Goal: Task Accomplishment & Management: Complete application form

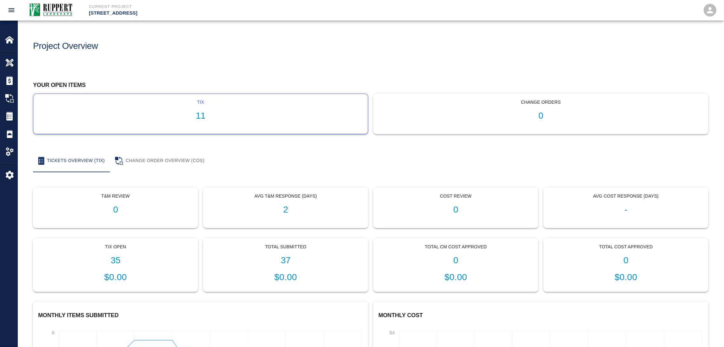
click at [193, 111] on h1 "11" at bounding box center [200, 116] width 324 height 10
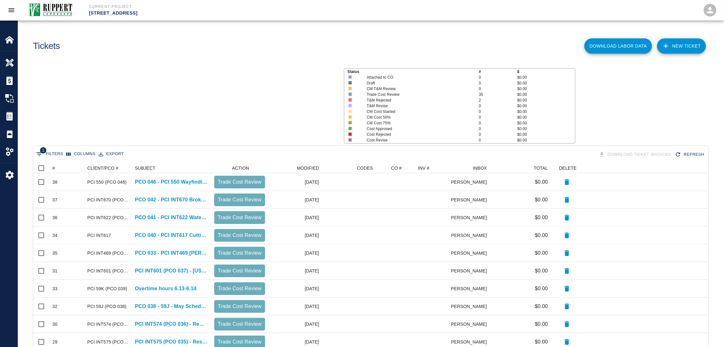
scroll to position [198, 667]
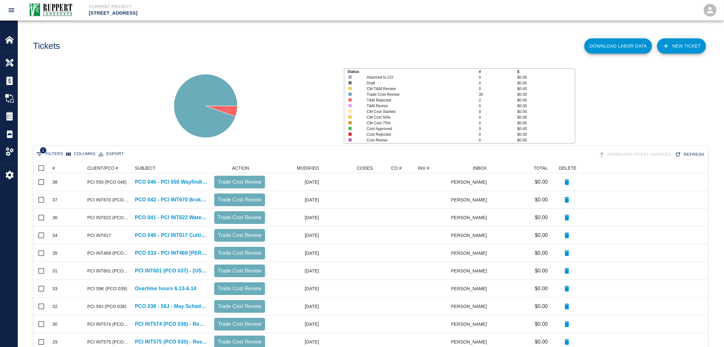
click at [54, 152] on button "1 Filters" at bounding box center [50, 154] width 30 height 10
select select "isAnyOf"
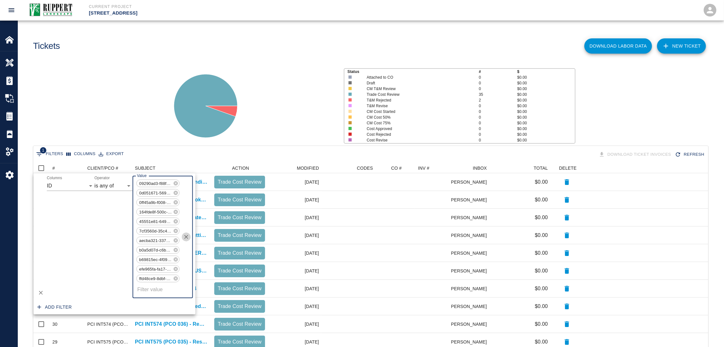
click at [188, 238] on icon "Clear" at bounding box center [186, 237] width 6 height 6
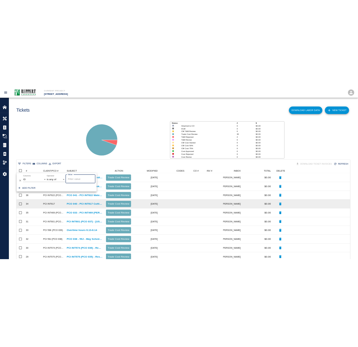
scroll to position [358, 667]
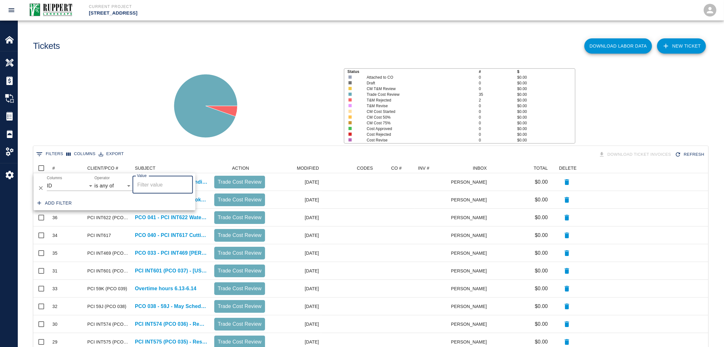
click at [265, 60] on main "Tickets Download Labor Data NEW TICKET Status # $ Attached to CO 0 $0.00 Draft …" at bounding box center [371, 173] width 706 height 347
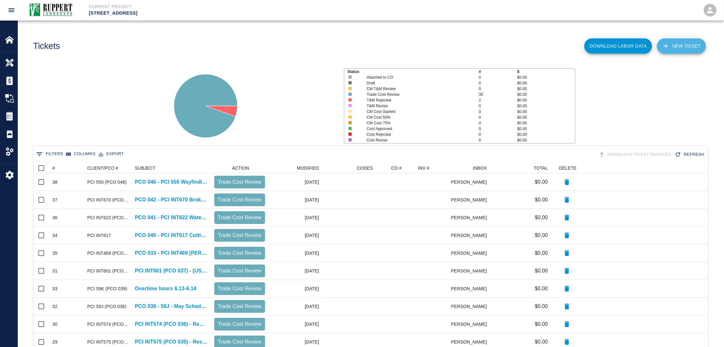
click at [678, 46] on link "NEW TICKET" at bounding box center [681, 45] width 49 height 15
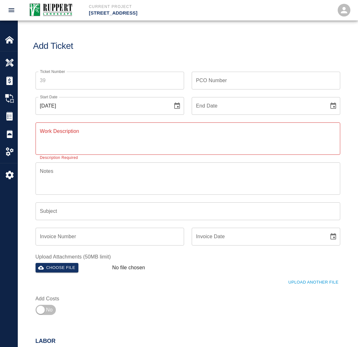
click at [30, 113] on div "Start Date [DATE] Start Date" at bounding box center [106, 102] width 156 height 25
click at [93, 78] on input "Ticket Number" at bounding box center [110, 81] width 149 height 18
click at [111, 54] on div "Add Ticket" at bounding box center [188, 46] width 340 height 51
click at [179, 105] on icon "Choose date, selected date is Sep 4, 2025" at bounding box center [177, 106] width 8 height 8
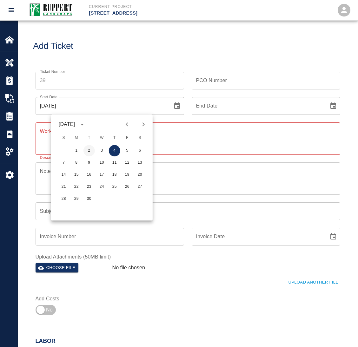
click at [90, 151] on button "2" at bounding box center [88, 150] width 11 height 11
type input "[DATE]"
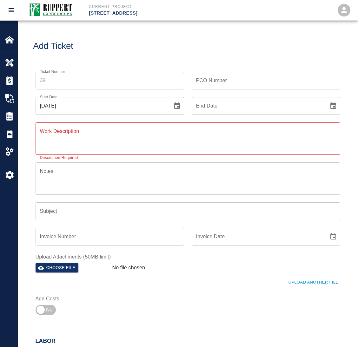
click at [329, 105] on button "Choose date" at bounding box center [333, 106] width 13 height 13
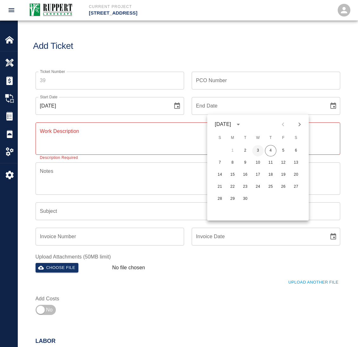
click at [255, 152] on button "3" at bounding box center [257, 150] width 11 height 11
type input "[DATE]"
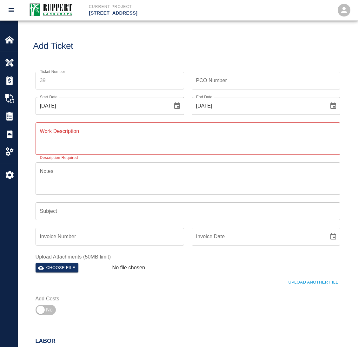
click at [182, 58] on div "Add Ticket" at bounding box center [188, 46] width 340 height 51
click at [99, 126] on div "x Work Description" at bounding box center [188, 139] width 305 height 32
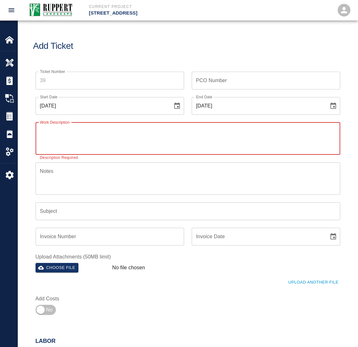
click at [90, 139] on textarea "Work Description" at bounding box center [188, 139] width 296 height 22
paste textarea "PCO 047 - PCI #336B Subbase Repair at [GEOGRAPHIC_DATA]"
type textarea "PCO 047 - PCI #336B Subbase Repair at [GEOGRAPHIC_DATA]"
click at [83, 170] on textarea "Notes" at bounding box center [188, 179] width 296 height 22
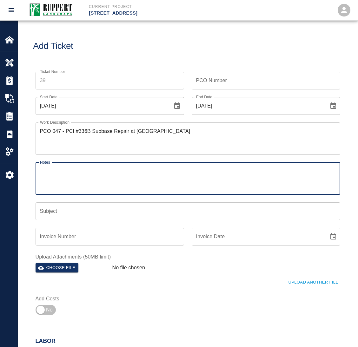
paste textarea "PCO 047 - PCI #336B Subbase Repair at [GEOGRAPHIC_DATA]"
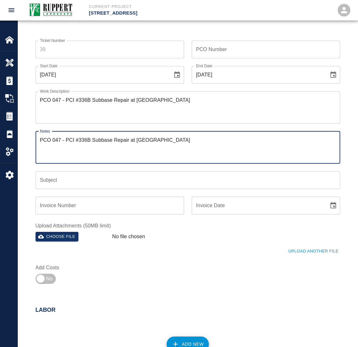
scroll to position [48, 0]
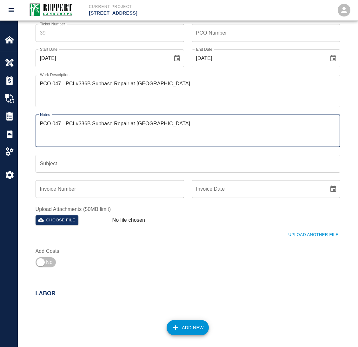
type textarea "PCO 047 - PCI #336B Subbase Repair at [GEOGRAPHIC_DATA]"
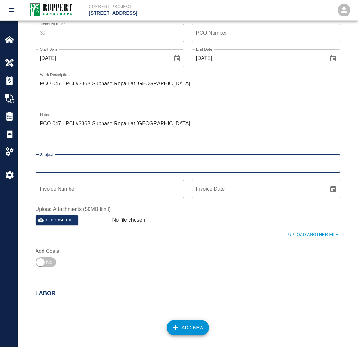
click at [73, 162] on input "Subject" at bounding box center [188, 164] width 305 height 18
paste input "PCO 047 - PCI #336B Subbase Repair at [GEOGRAPHIC_DATA]"
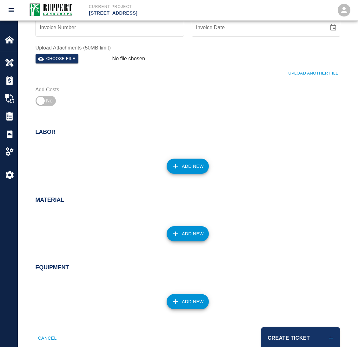
scroll to position [226, 0]
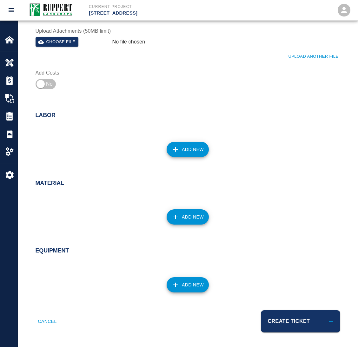
type input "PCO 047 - PCI #336B Subbase Repair at [GEOGRAPHIC_DATA]"
click at [195, 148] on button "Add New" at bounding box center [188, 149] width 42 height 15
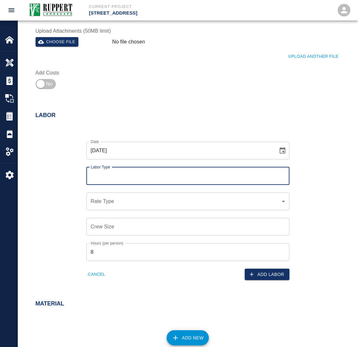
click at [123, 177] on input "Labor Type" at bounding box center [187, 176] width 197 height 12
click at [114, 214] on li "Operator (Valid: [DATE])" at bounding box center [187, 215] width 203 height 11
type input "Operator"
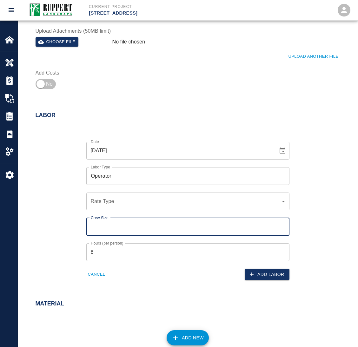
click at [109, 229] on input "Crew Size" at bounding box center [187, 227] width 203 height 18
click at [117, 206] on div "​ Rate Type" at bounding box center [187, 202] width 203 height 18
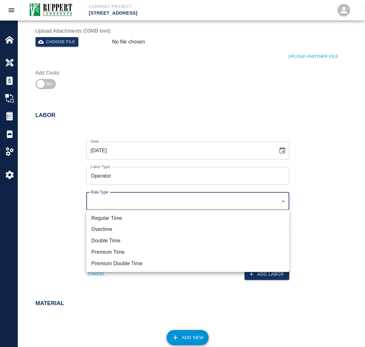
click at [63, 183] on div at bounding box center [182, 173] width 365 height 347
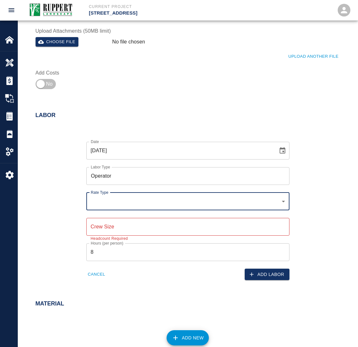
click at [96, 223] on input "Crew Size" at bounding box center [187, 227] width 203 height 18
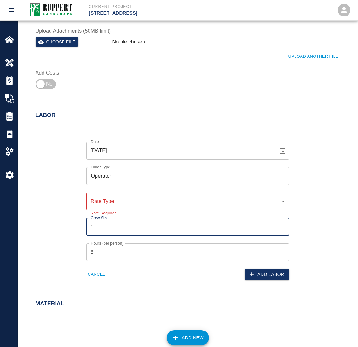
type input "1"
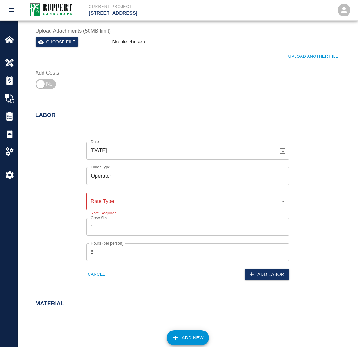
click at [64, 205] on div "Date [DATE] Date Labor Type Operator Labor Type Rate Type ​ Rate Type Rate Requ…" at bounding box center [184, 206] width 312 height 149
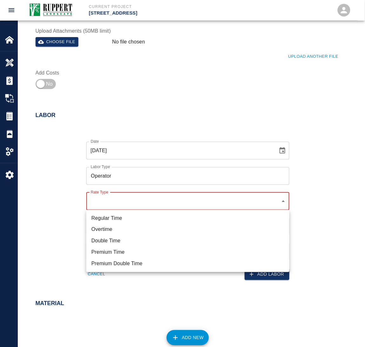
drag, startPoint x: 28, startPoint y: 197, endPoint x: 36, endPoint y: 198, distance: 8.9
click at [28, 197] on div at bounding box center [182, 173] width 365 height 347
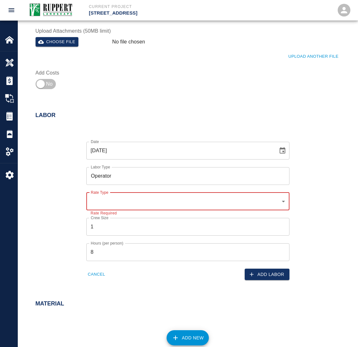
drag, startPoint x: 107, startPoint y: 255, endPoint x: 51, endPoint y: 258, distance: 56.3
click at [51, 258] on div "Date [DATE] Date Labor Type Operator Labor Type Rate Type ​ Rate Type Rate Requ…" at bounding box center [184, 206] width 312 height 149
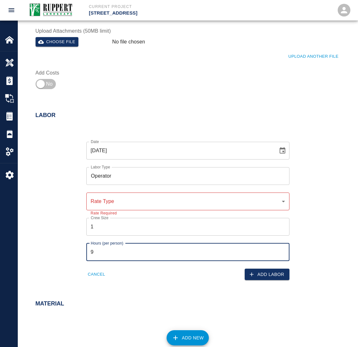
type input "9"
click at [56, 218] on div "Date [DATE] Date Labor Type Operator Labor Type Rate Type ​ Rate Type Rate Requ…" at bounding box center [184, 206] width 312 height 149
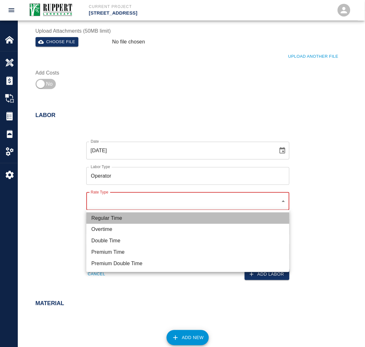
click at [108, 218] on li "Regular Time" at bounding box center [187, 218] width 203 height 11
type input "rate_rt"
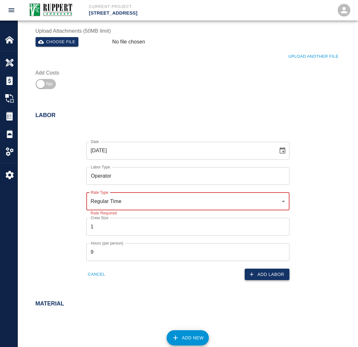
click at [257, 273] on button "Add Labor" at bounding box center [267, 275] width 45 height 12
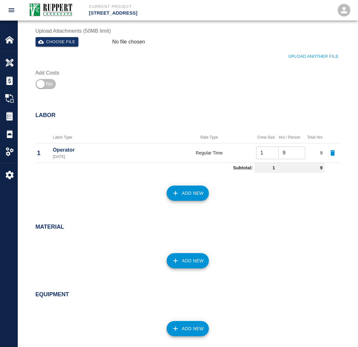
click at [178, 194] on icon "button" at bounding box center [176, 193] width 8 height 8
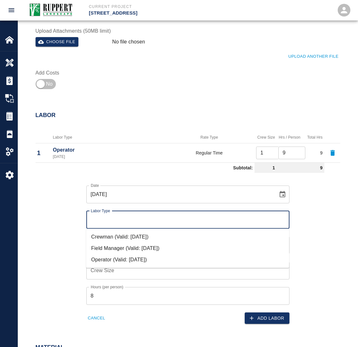
click at [113, 218] on input "Labor Type" at bounding box center [187, 220] width 197 height 12
click at [111, 235] on li "Crewman (Valid: [DATE])" at bounding box center [187, 236] width 203 height 11
type input "Crewman"
click at [119, 266] on input "Crew Size" at bounding box center [187, 271] width 203 height 18
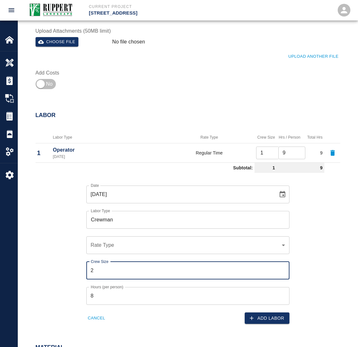
type input "2"
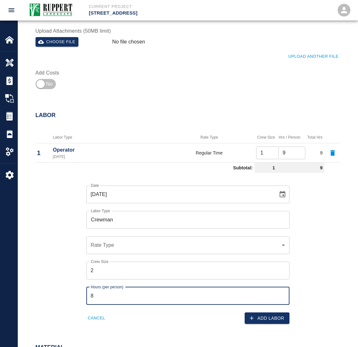
click at [113, 296] on input "8" at bounding box center [187, 296] width 203 height 18
type input "9"
click at [118, 250] on div "​ Rate Type" at bounding box center [187, 245] width 203 height 18
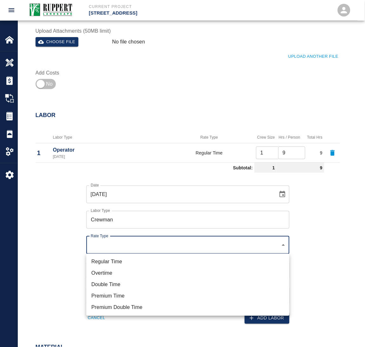
click at [108, 265] on li "Regular Time" at bounding box center [187, 261] width 203 height 11
type input "rate_rt"
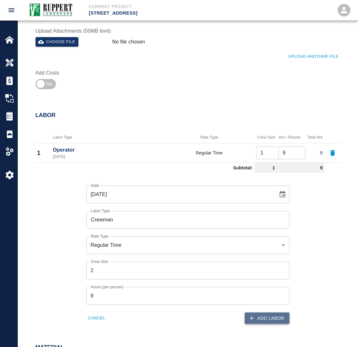
click at [260, 315] on button "Add Labor" at bounding box center [267, 319] width 45 height 12
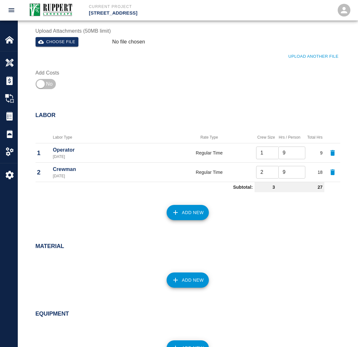
click at [186, 210] on button "Add New" at bounding box center [188, 212] width 42 height 15
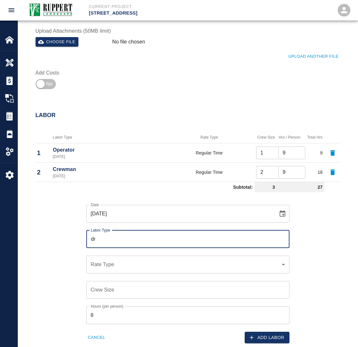
type input "d"
click at [116, 257] on li "Crewman (Valid: [DATE])" at bounding box center [187, 256] width 203 height 11
type input "Crewman"
click at [122, 242] on input "Crewman" at bounding box center [187, 239] width 197 height 12
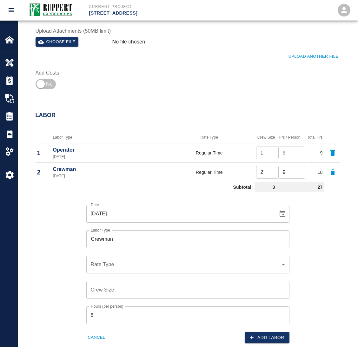
click at [68, 217] on div "Date [DATE] Date Labor Type Crewman Labor Type Rate Type ​ Rate Type Crew Size …" at bounding box center [184, 269] width 312 height 149
click at [151, 240] on input "Crewman" at bounding box center [187, 239] width 197 height 12
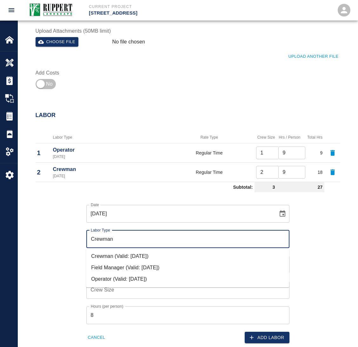
click at [68, 231] on div "Date [DATE] Date Labor Type Crewman Labor Type Rate Type ​ Rate Type Crew Size …" at bounding box center [184, 269] width 312 height 149
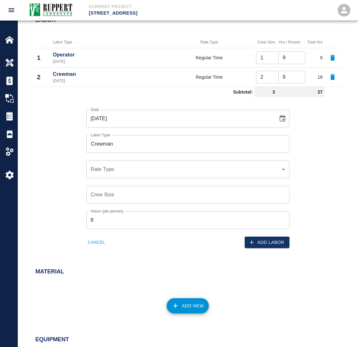
scroll to position [274, 0]
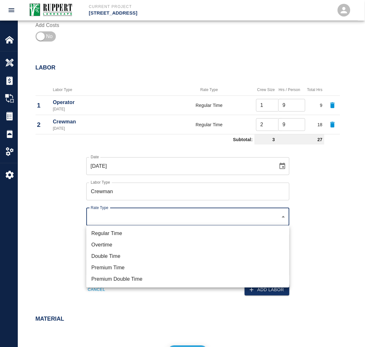
click at [114, 234] on li "Regular Time" at bounding box center [187, 233] width 203 height 11
type input "rate_rt"
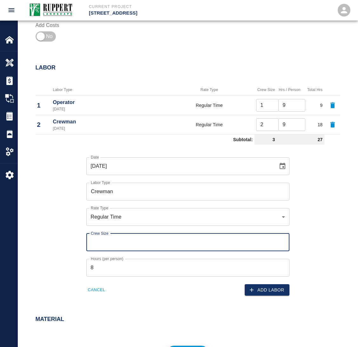
click at [111, 243] on input "Crew Size" at bounding box center [187, 243] width 203 height 18
click at [278, 239] on input "Crew Size" at bounding box center [187, 243] width 203 height 18
type input "1"
click at [282, 244] on input "1" at bounding box center [187, 243] width 203 height 18
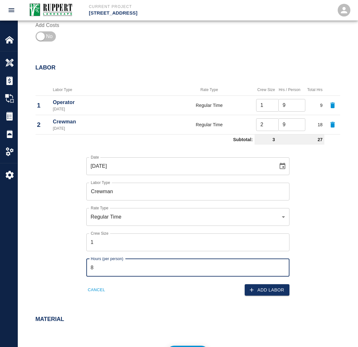
drag, startPoint x: 130, startPoint y: 266, endPoint x: 77, endPoint y: 268, distance: 53.0
click at [77, 268] on div "Date [DATE] Date Labor Type Crewman Labor Type Rate Type Regular Time rate_rt R…" at bounding box center [184, 221] width 312 height 149
type input "4"
click at [259, 292] on button "Add Labor" at bounding box center [267, 290] width 45 height 12
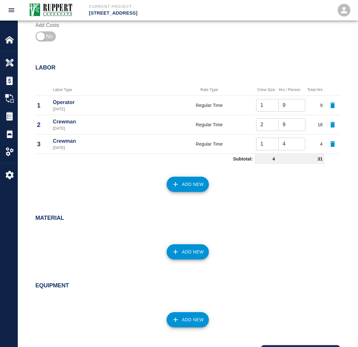
click at [202, 184] on button "Add New" at bounding box center [188, 184] width 42 height 15
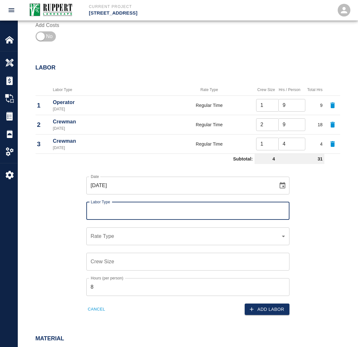
click at [282, 185] on icon "Choose date, selected date is Sep 2, 2025" at bounding box center [283, 186] width 8 height 8
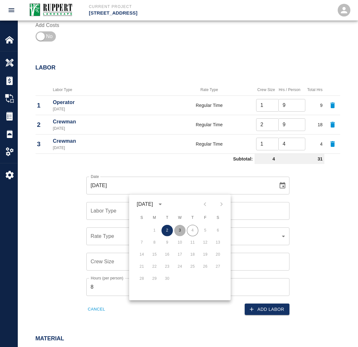
click at [182, 230] on button "3" at bounding box center [179, 230] width 11 height 11
type input "[DATE]"
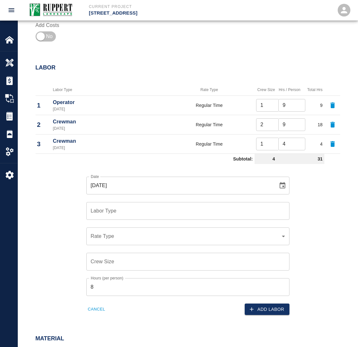
click at [137, 210] on input "Labor Type" at bounding box center [187, 211] width 197 height 12
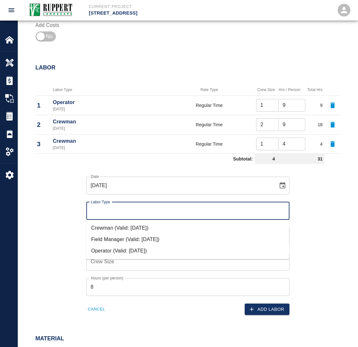
click at [108, 226] on li "Crewman (Valid: [DATE])" at bounding box center [187, 227] width 203 height 11
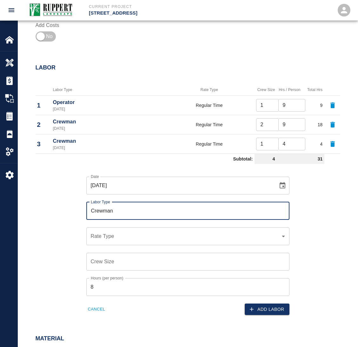
click at [144, 207] on input "Crewman" at bounding box center [187, 211] width 197 height 12
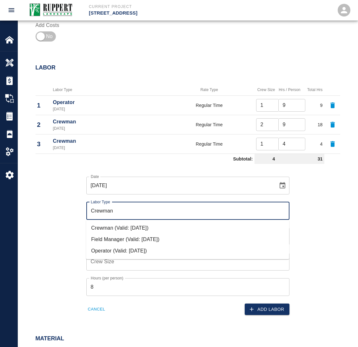
click at [121, 245] on li "Operator (Valid: [DATE])" at bounding box center [187, 250] width 203 height 11
type input "Operator"
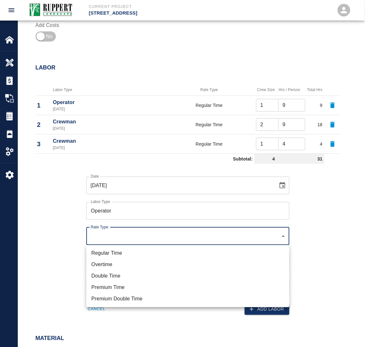
click at [116, 254] on li "Regular Time" at bounding box center [187, 253] width 203 height 11
type input "rate_rt"
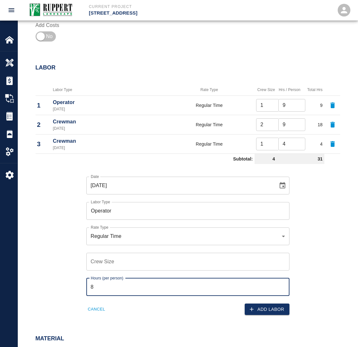
drag, startPoint x: 101, startPoint y: 290, endPoint x: 64, endPoint y: 291, distance: 37.2
click at [64, 291] on div "Date [DATE] Date Labor Type Operator Labor Type Rate Type Regular Time rate_rt …" at bounding box center [184, 241] width 312 height 149
type input "9"
click at [64, 274] on div "Date [DATE] Date Labor Type Operator Labor Type Rate Type Regular Time rate_rt …" at bounding box center [184, 241] width 312 height 149
click at [121, 263] on input "Crew Size" at bounding box center [187, 262] width 203 height 18
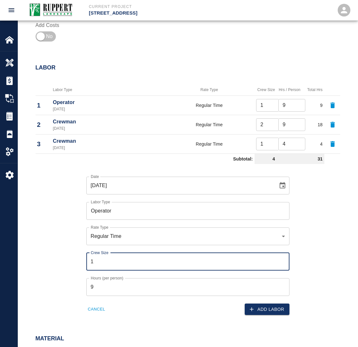
type input "1"
click at [313, 253] on div "Date [DATE] Date Labor Type Operator Labor Type Rate Type Regular Time rate_rt …" at bounding box center [184, 241] width 312 height 149
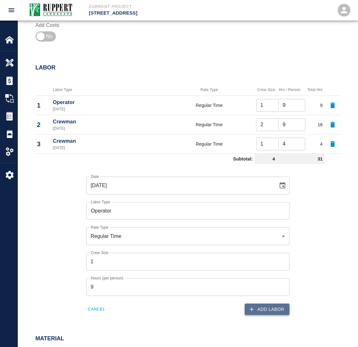
click at [266, 310] on button "Add Labor" at bounding box center [267, 310] width 45 height 12
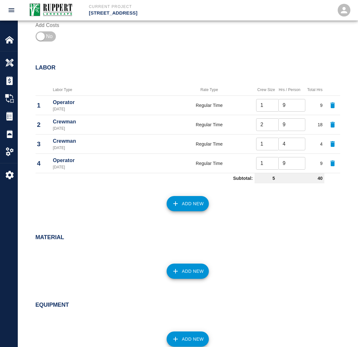
click at [184, 205] on button "Add New" at bounding box center [188, 203] width 42 height 15
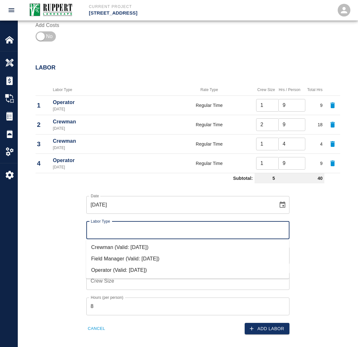
click at [134, 233] on input "Labor Type" at bounding box center [187, 230] width 197 height 12
click at [117, 249] on li "Crewman (Valid: [DATE])" at bounding box center [187, 247] width 203 height 11
type input "Crewman"
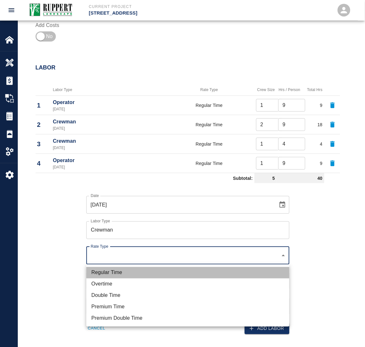
click at [99, 271] on li "Regular Time" at bounding box center [187, 272] width 203 height 11
type input "rate_rt"
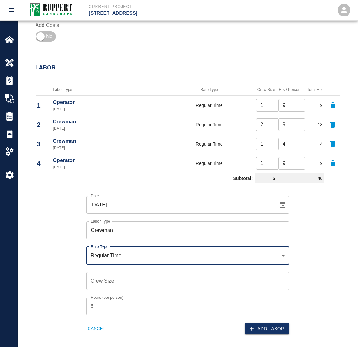
click at [103, 283] on input "Crew Size" at bounding box center [187, 281] width 203 height 18
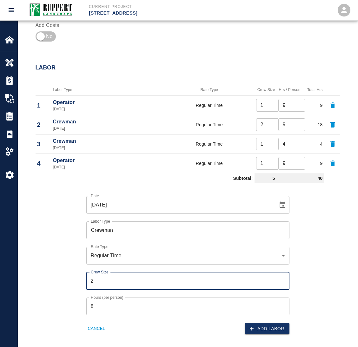
type input "2"
click at [65, 275] on div "Date [DATE] Date Labor Type Crewman Labor Type Rate Type Regular Time rate_rt R…" at bounding box center [184, 260] width 312 height 149
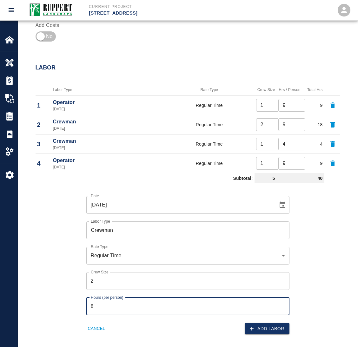
drag, startPoint x: 110, startPoint y: 305, endPoint x: 56, endPoint y: 305, distance: 53.6
click at [56, 305] on div "Date [DATE] Date Labor Type Crewman Labor Type Rate Type Regular Time rate_rt R…" at bounding box center [184, 260] width 312 height 149
type input "9"
click at [62, 286] on div "Date [DATE] Date Labor Type Crewman Labor Type Rate Type Regular Time rate_rt R…" at bounding box center [184, 260] width 312 height 149
click at [284, 203] on icon "Choose date, selected date is Sep 2, 2025" at bounding box center [283, 205] width 6 height 6
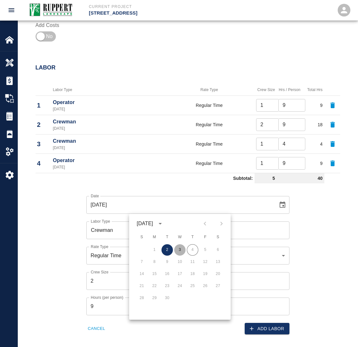
click at [182, 246] on button "3" at bounding box center [179, 249] width 11 height 11
type input "[DATE]"
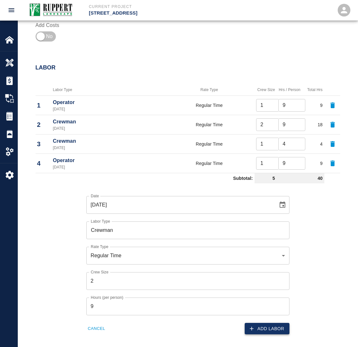
click at [254, 330] on icon "button" at bounding box center [252, 329] width 6 height 6
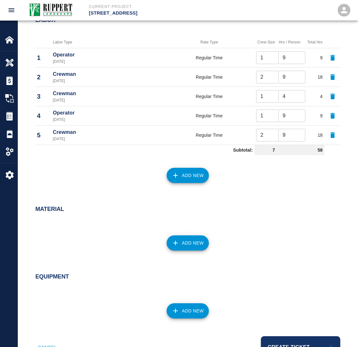
scroll to position [348, 0]
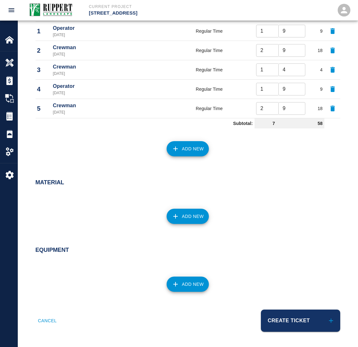
click at [184, 213] on button "Add New" at bounding box center [188, 216] width 42 height 15
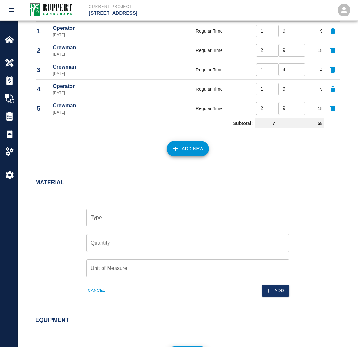
click at [143, 221] on input "Type" at bounding box center [187, 218] width 197 height 12
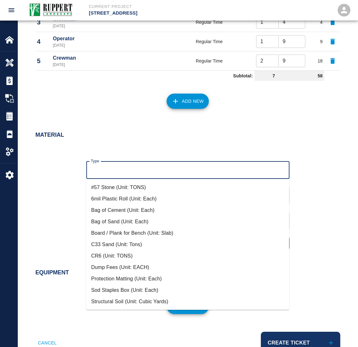
scroll to position [418, 0]
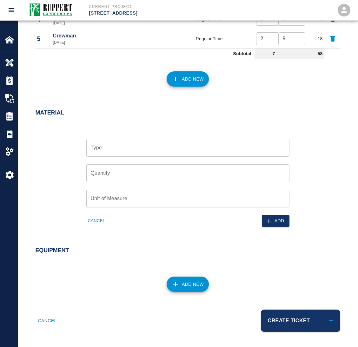
click at [47, 163] on div "Type Type Quantity Quantity Unit of Measure Unit of Measure Cancel Add" at bounding box center [184, 178] width 312 height 98
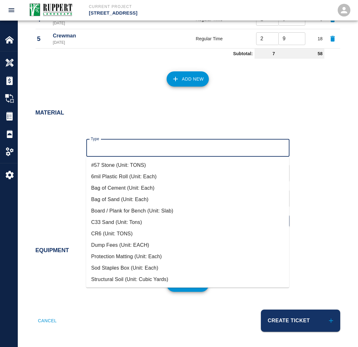
click at [107, 149] on input "Type" at bounding box center [187, 148] width 197 height 12
click at [47, 154] on div "Type Type Quantity Quantity Unit of Measure Unit of Measure Cancel Add" at bounding box center [184, 178] width 312 height 98
click at [112, 147] on input "Type" at bounding box center [187, 148] width 197 height 12
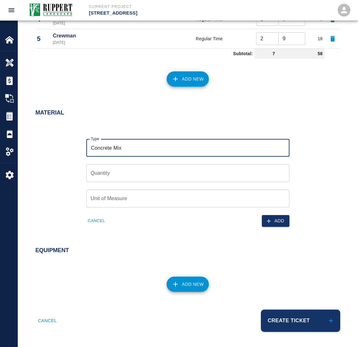
type input "Concrete Mix"
click at [112, 174] on input "Quantity" at bounding box center [187, 173] width 203 height 18
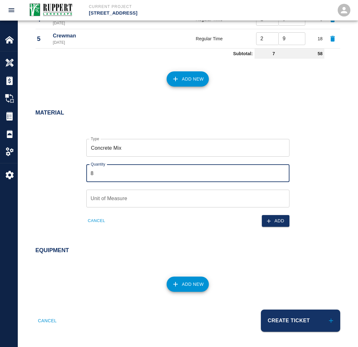
type input "8"
click at [82, 193] on div "Unit of Measure Unit of Measure" at bounding box center [184, 194] width 211 height 25
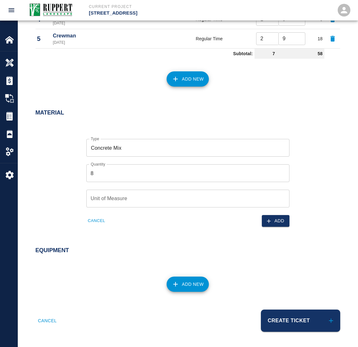
click at [109, 202] on input "Unit of Measure" at bounding box center [187, 199] width 203 height 18
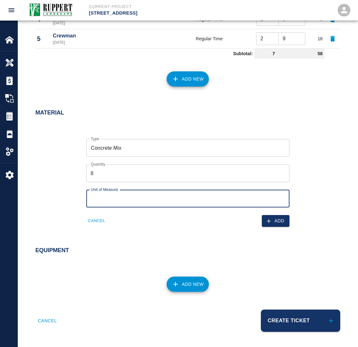
click at [109, 202] on input "Unit of Measure" at bounding box center [187, 199] width 203 height 18
type input "EA"
click at [65, 196] on div "Type Concrete Mix Type Quantity 8 Quantity Unit of Measure EA Unit of Measure C…" at bounding box center [184, 178] width 312 height 98
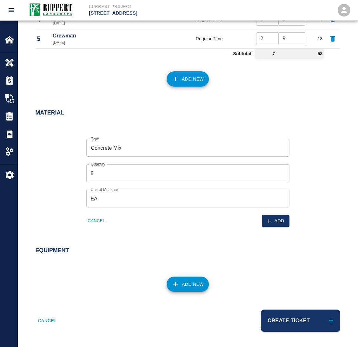
click at [147, 202] on input "EA" at bounding box center [187, 199] width 203 height 18
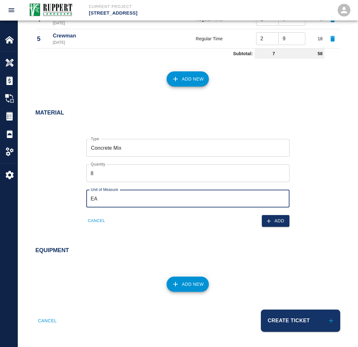
drag, startPoint x: 93, startPoint y: 197, endPoint x: 58, endPoint y: 196, distance: 34.9
click at [67, 197] on div "Type Concrete Mix Type Quantity 8 Quantity Unit of Measure EA Unit of Measure C…" at bounding box center [184, 178] width 312 height 98
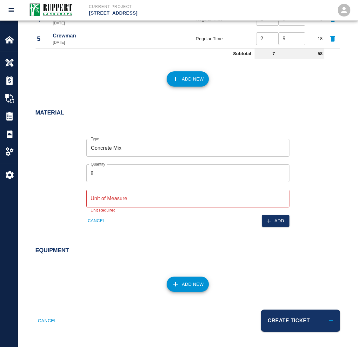
click at [49, 198] on div "Type Concrete Mix Type Quantity 8 Quantity Unit of Measure Unit of Measure Unit…" at bounding box center [184, 178] width 312 height 98
click at [134, 196] on input "Unit of Measure" at bounding box center [187, 199] width 203 height 18
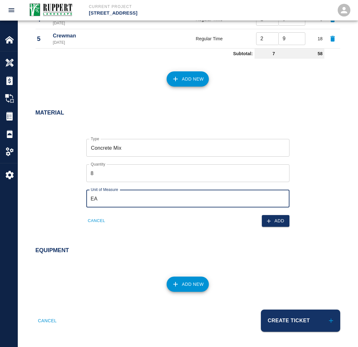
type input "EA"
click at [110, 174] on input "8" at bounding box center [187, 173] width 203 height 18
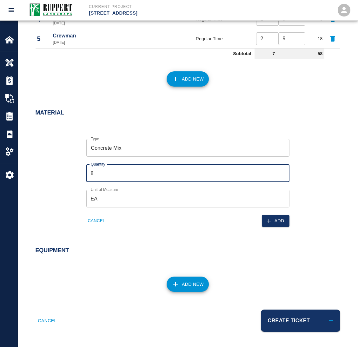
drag, startPoint x: 266, startPoint y: 171, endPoint x: 275, endPoint y: 172, distance: 8.9
click at [266, 171] on input "8" at bounding box center [187, 173] width 203 height 18
click at [285, 174] on input "8" at bounding box center [187, 173] width 203 height 18
click at [277, 169] on input "8" at bounding box center [187, 173] width 203 height 18
click at [281, 170] on input "9" at bounding box center [187, 173] width 203 height 18
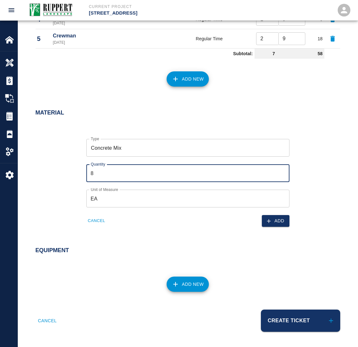
type input "8"
click at [281, 176] on input "8" at bounding box center [187, 173] width 203 height 18
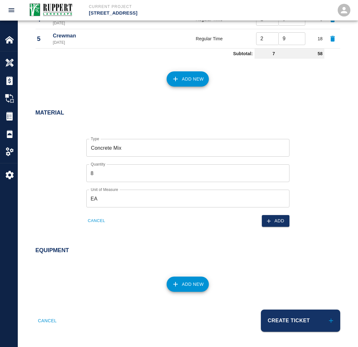
click at [70, 161] on div "Type Concrete Mix Type Quantity 8 Quantity Unit of Measure EA Unit of Measure C…" at bounding box center [184, 178] width 312 height 98
click at [268, 219] on icon "button" at bounding box center [269, 221] width 6 height 6
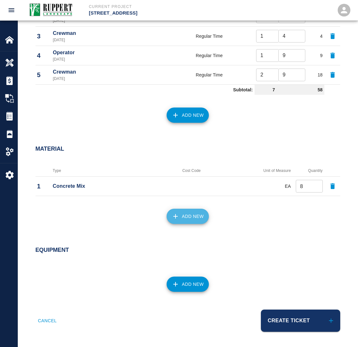
click at [186, 219] on button "Add New" at bounding box center [188, 216] width 42 height 15
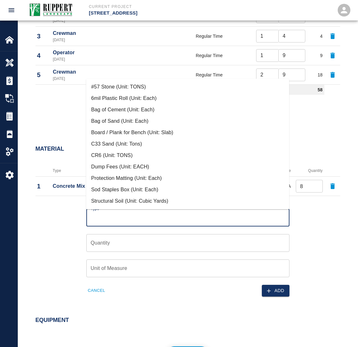
click at [106, 213] on input "Type" at bounding box center [187, 218] width 197 height 12
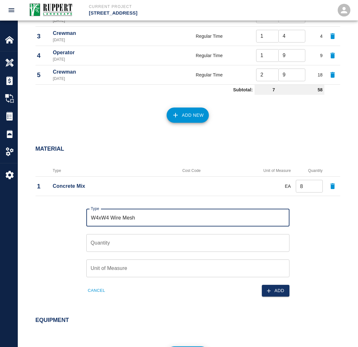
type input "W4xW4 Wire Mesh"
click at [117, 247] on input "Quantity" at bounding box center [187, 243] width 203 height 18
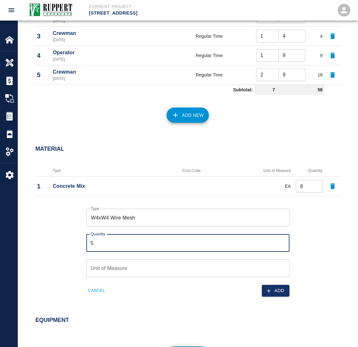
type input "5"
click at [138, 272] on input "Unit of Measure" at bounding box center [187, 269] width 203 height 18
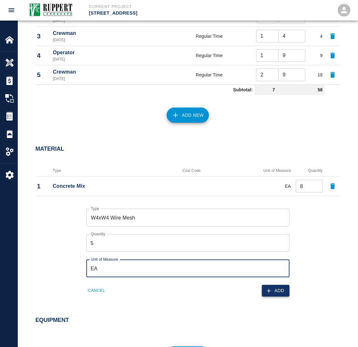
type input "EA"
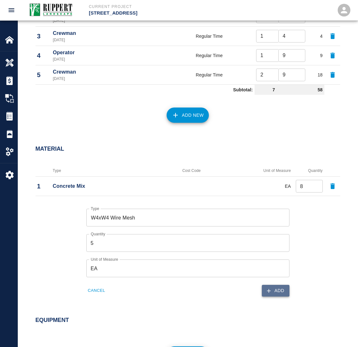
click at [271, 293] on icon "button" at bounding box center [269, 291] width 6 height 6
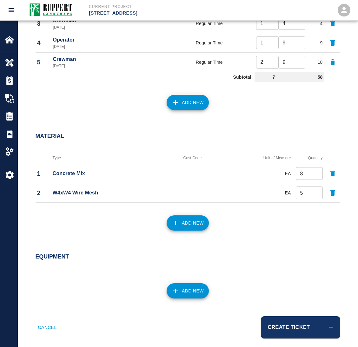
scroll to position [401, 0]
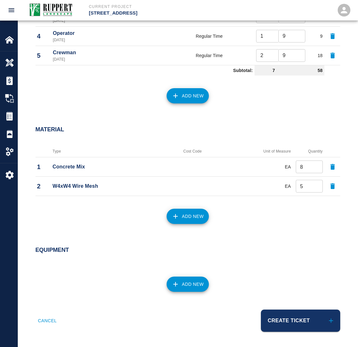
click at [178, 218] on icon "button" at bounding box center [176, 217] width 8 height 8
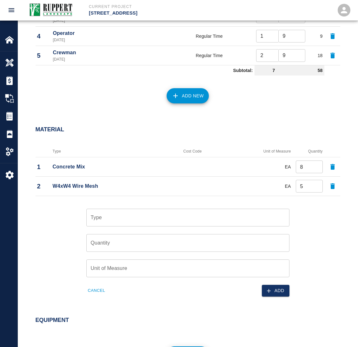
click at [151, 216] on input "Type" at bounding box center [187, 218] width 197 height 12
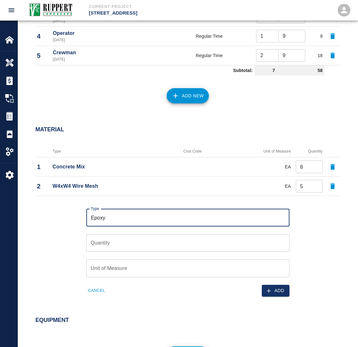
type input "Epoxy"
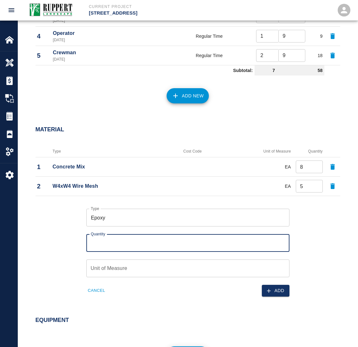
click at [114, 245] on input "Quantity" at bounding box center [187, 243] width 203 height 18
type input "12"
click at [121, 269] on input "Unit of Measure" at bounding box center [187, 269] width 203 height 18
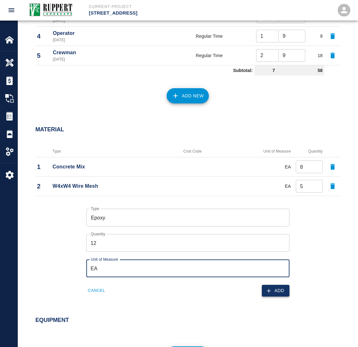
type input "EA"
click at [269, 291] on icon "button" at bounding box center [269, 291] width 4 height 4
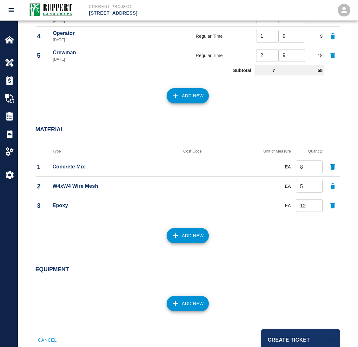
click at [176, 238] on icon "button" at bounding box center [175, 236] width 4 height 4
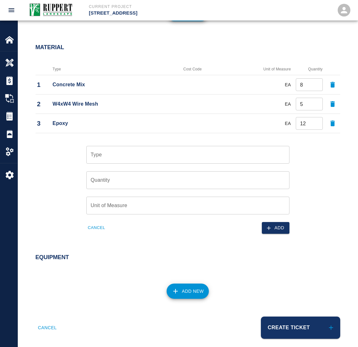
scroll to position [490, 0]
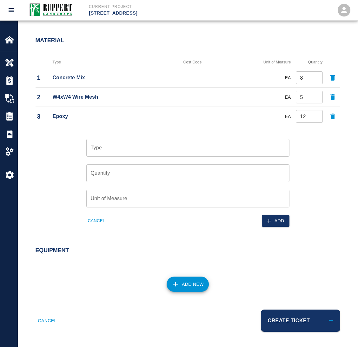
click at [117, 148] on input "Type" at bounding box center [187, 148] width 197 height 12
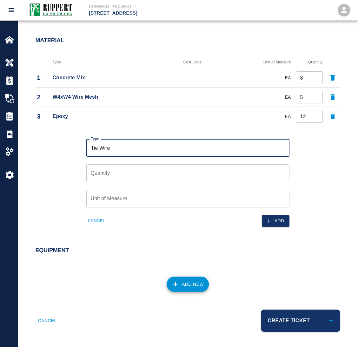
type input "Tie Wire"
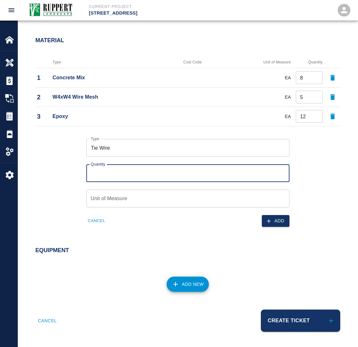
click at [104, 168] on div "Quantity Quantity" at bounding box center [187, 173] width 203 height 18
type input "1"
click at [130, 199] on input "Unit of Measure" at bounding box center [187, 199] width 203 height 18
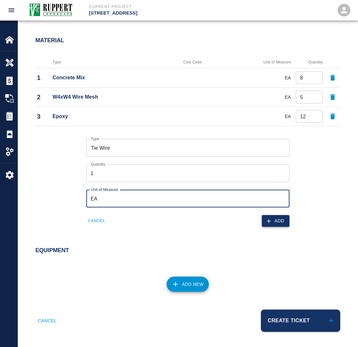
type input "EA"
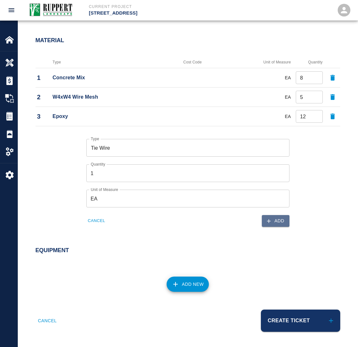
click at [275, 222] on button "Add" at bounding box center [276, 221] width 28 height 12
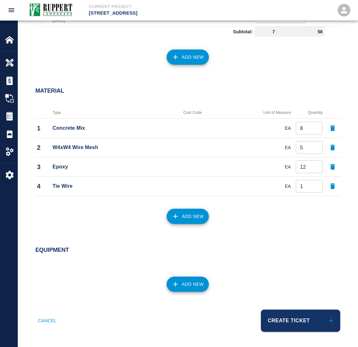
click at [177, 214] on icon "button" at bounding box center [176, 217] width 8 height 8
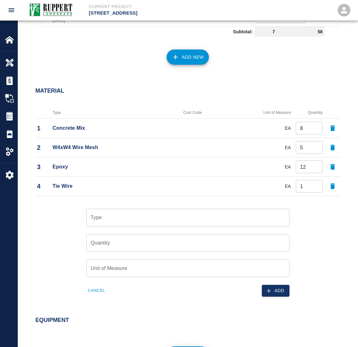
click at [94, 219] on input "Type" at bounding box center [187, 218] width 197 height 12
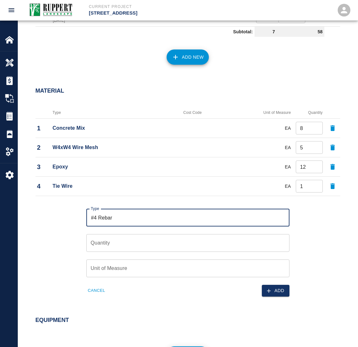
type input "#4 Rebar"
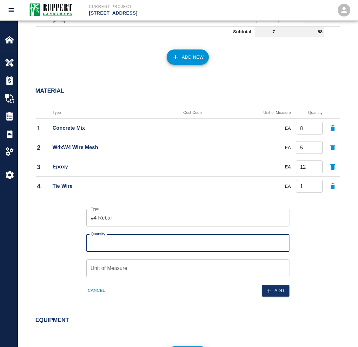
click at [133, 243] on input "Quantity" at bounding box center [187, 243] width 203 height 18
type input "6"
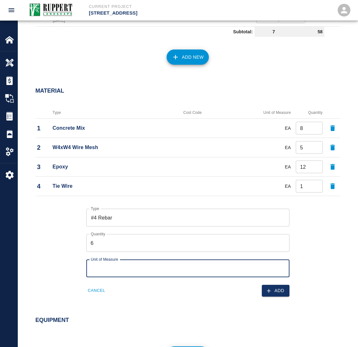
click at [119, 266] on input "Unit of Measure" at bounding box center [187, 269] width 203 height 18
type input "EA"
click at [273, 289] on button "Add" at bounding box center [276, 291] width 28 height 12
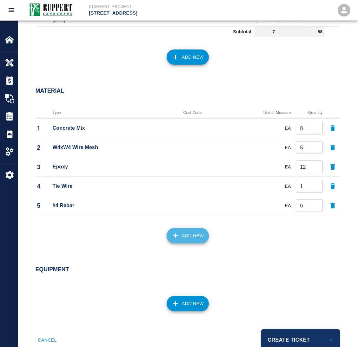
click at [199, 231] on button "Add New" at bounding box center [188, 235] width 42 height 15
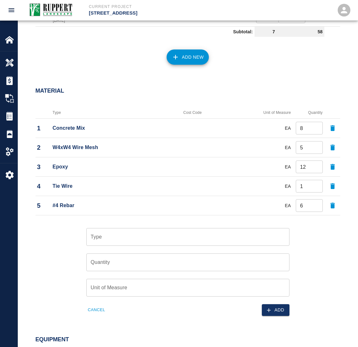
click at [131, 236] on input "Type" at bounding box center [187, 237] width 197 height 12
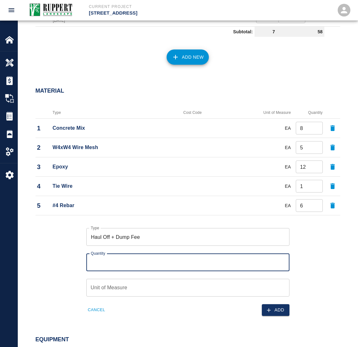
click at [103, 271] on input "Quantity" at bounding box center [187, 263] width 203 height 18
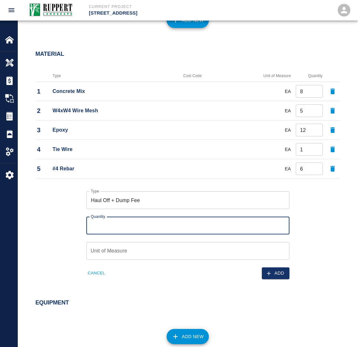
scroll to position [529, 0]
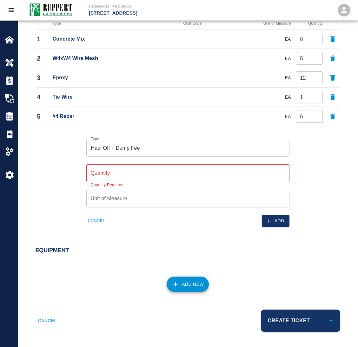
click at [169, 278] on div "Add New" at bounding box center [184, 281] width 312 height 28
click at [173, 284] on icon "button" at bounding box center [176, 285] width 8 height 8
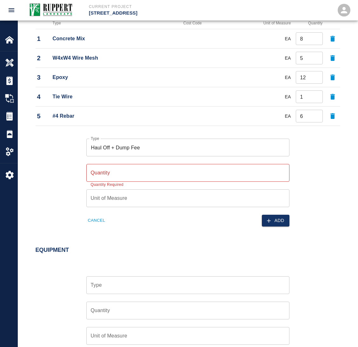
scroll to position [599, 0]
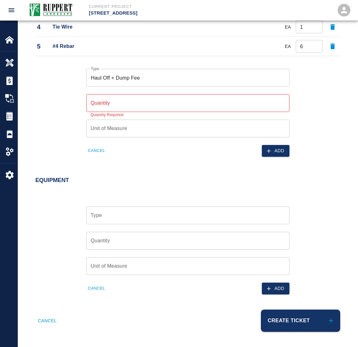
click at [143, 213] on input "Type" at bounding box center [187, 215] width 197 height 12
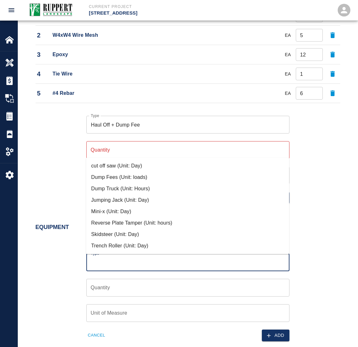
scroll to position [552, 0]
click at [56, 196] on div "Type Haul Off + Dump Fee Type Quantity Quantity Quantity Required Unit of Measu…" at bounding box center [184, 155] width 312 height 98
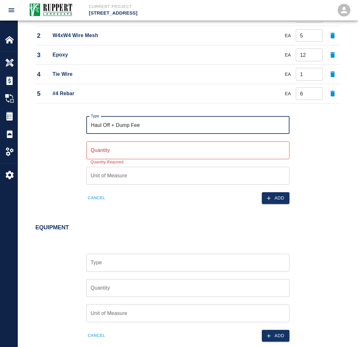
drag, startPoint x: 109, startPoint y: 125, endPoint x: 73, endPoint y: 130, distance: 36.5
click at [74, 130] on div "Type Haul Off + Dump Fee Type Quantity Quantity Quantity Required Unit of Measu…" at bounding box center [184, 155] width 312 height 98
type input "Large Dump Truck + Dump Fee"
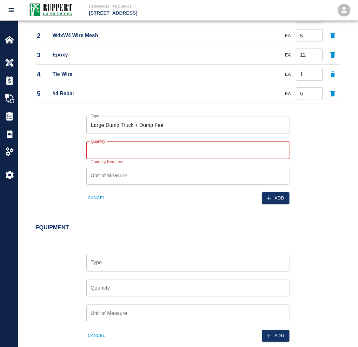
click at [102, 149] on input "Quantity" at bounding box center [187, 151] width 203 height 18
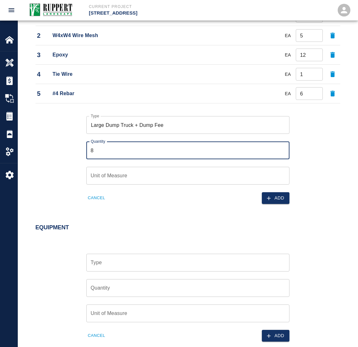
type input "8"
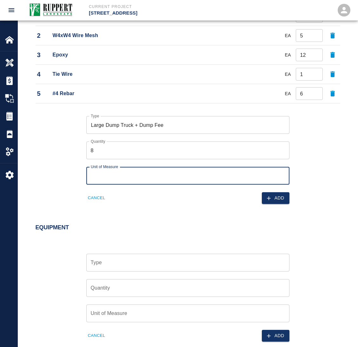
click at [105, 172] on div "Unit of Measure Unit of Measure" at bounding box center [187, 176] width 203 height 18
type input "EA"
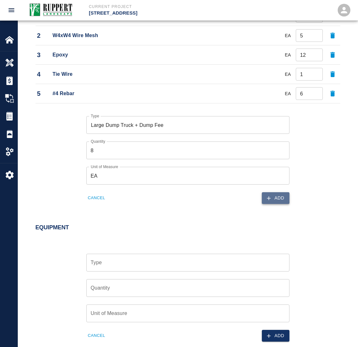
click at [276, 199] on button "Add" at bounding box center [276, 198] width 28 height 12
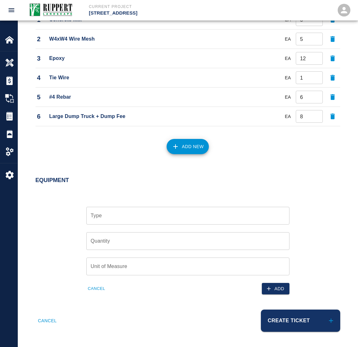
scroll to position [549, 0]
click at [191, 149] on button "Add New" at bounding box center [188, 146] width 42 height 15
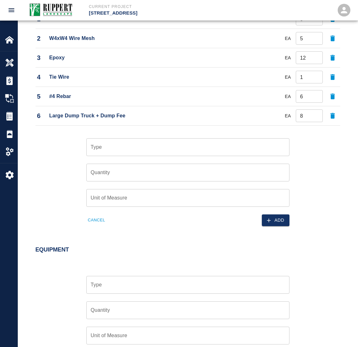
click at [113, 156] on div "Type" at bounding box center [187, 147] width 203 height 18
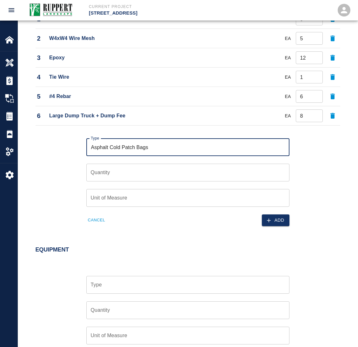
type input "Asphalt Cold Patch Bags"
click at [112, 171] on input "Quantity" at bounding box center [187, 173] width 203 height 18
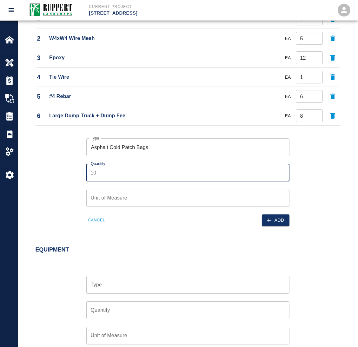
type input "10"
click at [110, 196] on div "Unit of Measure Unit of Measure" at bounding box center [187, 198] width 203 height 18
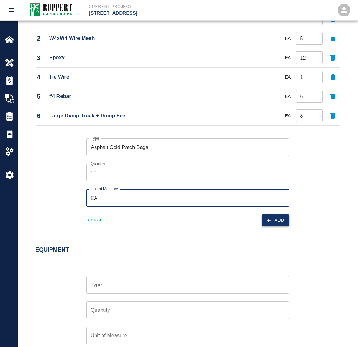
type input "EA"
click at [264, 219] on button "Add" at bounding box center [276, 221] width 28 height 12
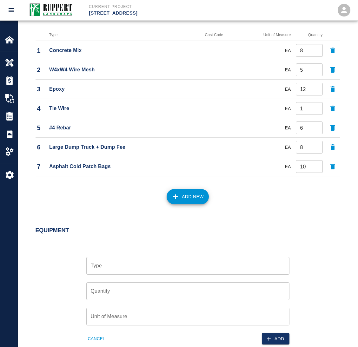
scroll to position [501, 0]
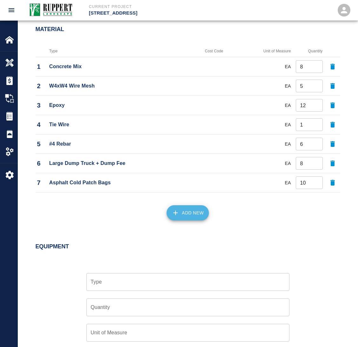
click at [182, 210] on button "Add New" at bounding box center [188, 212] width 42 height 15
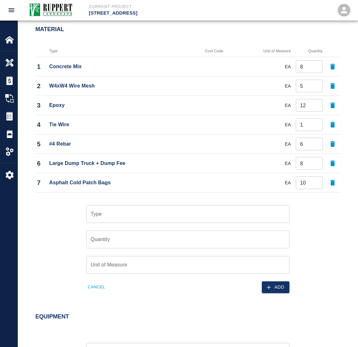
click at [111, 213] on input "Type" at bounding box center [187, 214] width 197 height 12
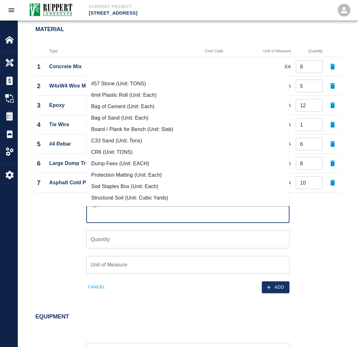
click at [117, 154] on li "CR6 (Unit: TONS)" at bounding box center [187, 152] width 203 height 11
type input "CR6 (Unit: TONS)"
type input "TONS"
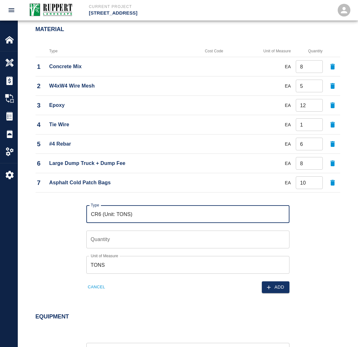
click at [121, 239] on input "Quantity" at bounding box center [187, 240] width 203 height 18
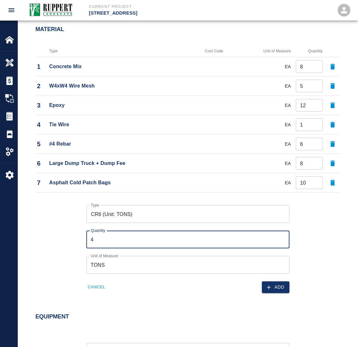
type input "4"
click at [26, 225] on div "Material Type Cost Code Unit of Measure Quantity 1 Concrete Mix EA 8 ​ 2 W4xW4 …" at bounding box center [188, 160] width 340 height 295
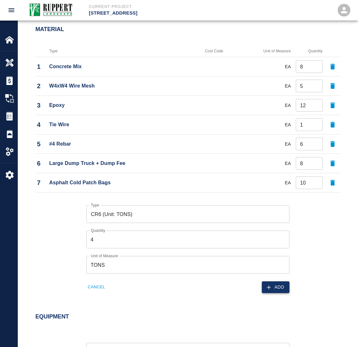
click at [273, 284] on button "Add" at bounding box center [276, 288] width 28 height 12
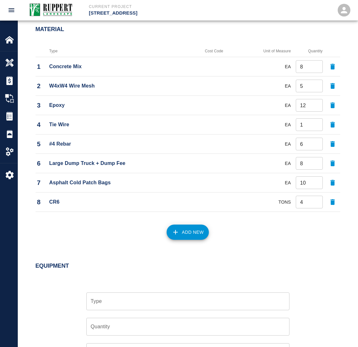
click at [291, 68] on td "EA" at bounding box center [265, 66] width 56 height 19
click at [290, 68] on td "EA" at bounding box center [265, 66] width 56 height 19
drag, startPoint x: 286, startPoint y: 66, endPoint x: 279, endPoint y: 64, distance: 6.9
click at [279, 64] on td "EA" at bounding box center [265, 66] width 56 height 19
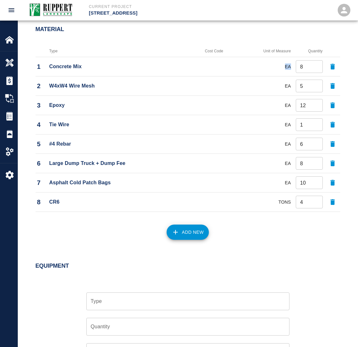
click at [279, 64] on td "EA" at bounding box center [265, 66] width 56 height 19
click at [283, 186] on td "EA" at bounding box center [265, 182] width 56 height 19
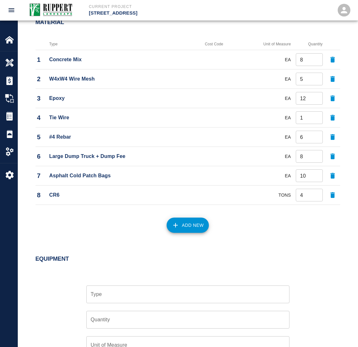
scroll to position [492, 0]
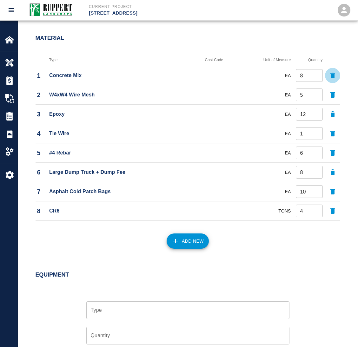
click at [333, 75] on icon "button" at bounding box center [332, 76] width 4 height 6
type input "5"
type input "12"
type input "1"
type input "6"
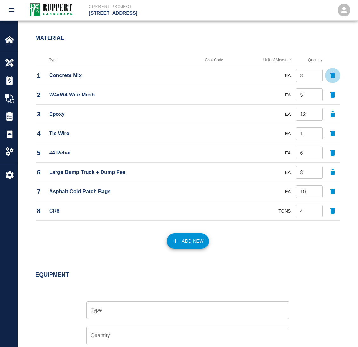
type input "8"
type input "10"
type input "4"
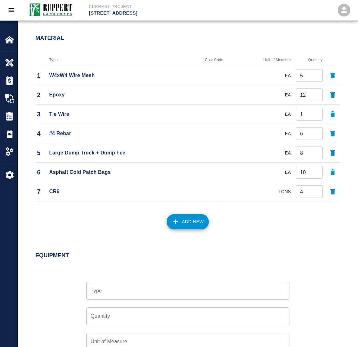
click at [333, 75] on icon "button" at bounding box center [332, 76] width 4 height 6
type input "12"
type input "1"
type input "6"
type input "8"
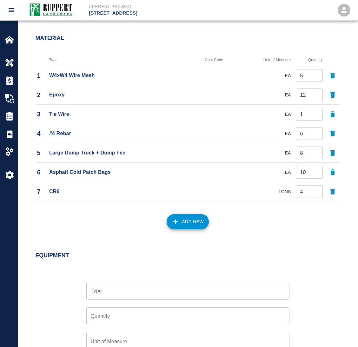
type input "10"
type input "4"
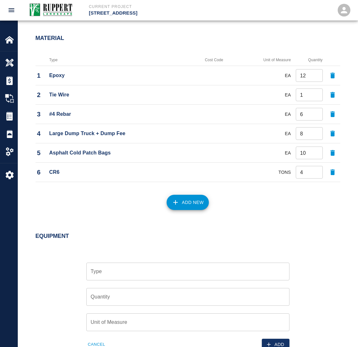
click at [333, 75] on icon "button" at bounding box center [332, 76] width 4 height 6
type input "1"
type input "6"
type input "8"
type input "10"
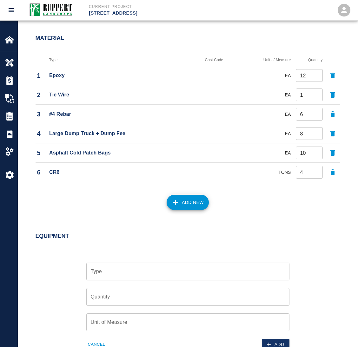
type input "4"
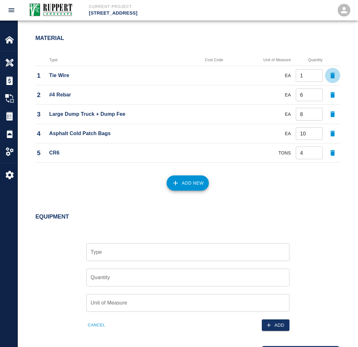
click at [333, 75] on icon "button" at bounding box center [332, 76] width 4 height 6
type input "6"
type input "8"
type input "10"
type input "4"
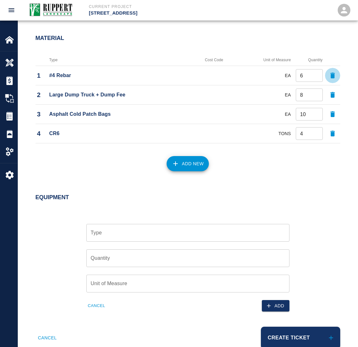
click at [333, 75] on icon "button" at bounding box center [332, 76] width 4 height 6
type input "8"
type input "10"
type input "4"
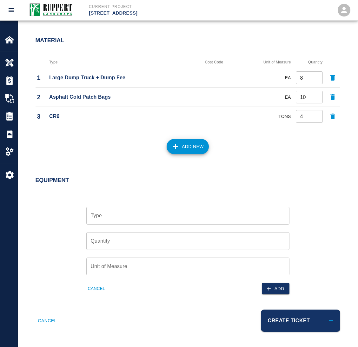
click at [333, 75] on icon "button" at bounding box center [333, 78] width 8 height 8
type input "10"
type input "4"
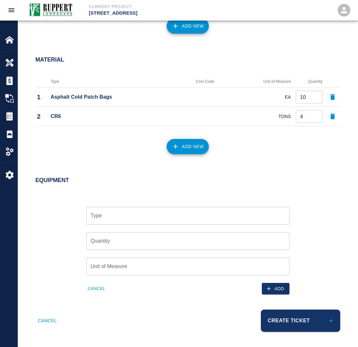
scroll to position [471, 0]
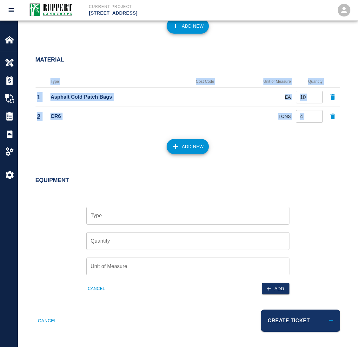
click at [333, 75] on div "Type Cost Code Unit of Measure Quantity 1 Asphalt Cold Patch Bags EA 10 ​ 2 CR6…" at bounding box center [184, 98] width 312 height 61
click at [262, 71] on div "Type Cost Code Unit of Measure Quantity 1 Asphalt Cold Patch Bags EA 10 ​ 2 CR6…" at bounding box center [184, 98] width 312 height 61
click at [309, 95] on input "10" at bounding box center [309, 97] width 27 height 13
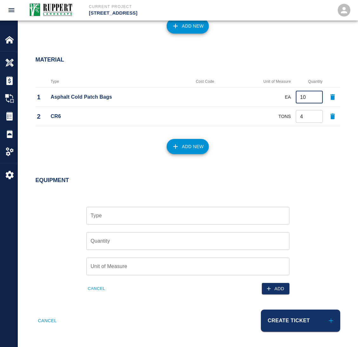
click at [330, 99] on icon "button" at bounding box center [333, 97] width 8 height 8
type input "4"
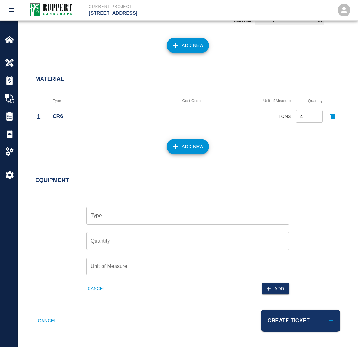
scroll to position [452, 0]
click at [186, 148] on button "Add New" at bounding box center [188, 146] width 42 height 15
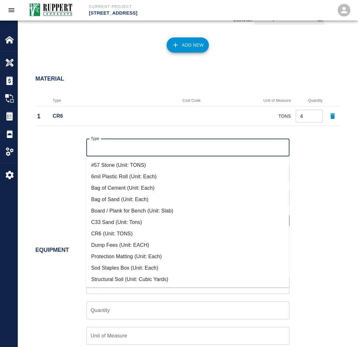
click at [104, 149] on input "Type" at bounding box center [187, 148] width 197 height 12
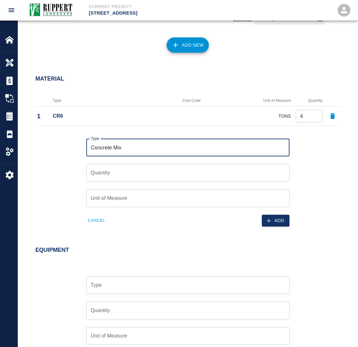
type input "Concrete Mix"
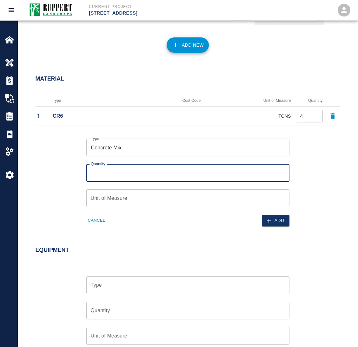
click at [106, 168] on div "Quantity Quantity" at bounding box center [187, 173] width 203 height 18
type input "8"
click at [108, 201] on input "Unit of Measure" at bounding box center [187, 198] width 203 height 18
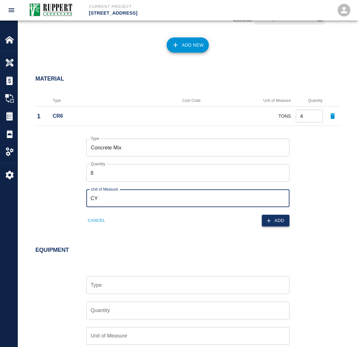
type input "CY"
click at [274, 221] on button "Add" at bounding box center [276, 221] width 28 height 12
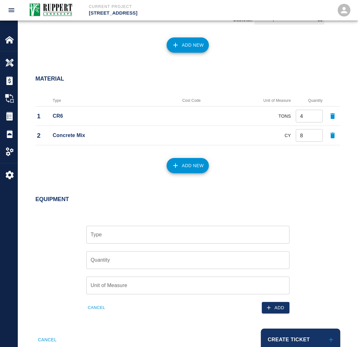
click at [188, 167] on button "Add New" at bounding box center [188, 165] width 42 height 15
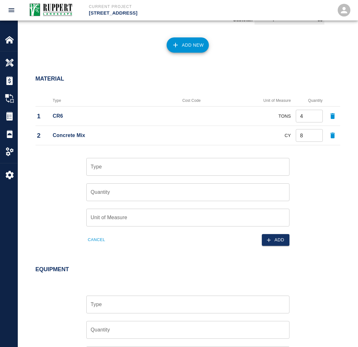
click at [106, 167] on input "Type" at bounding box center [187, 167] width 197 height 12
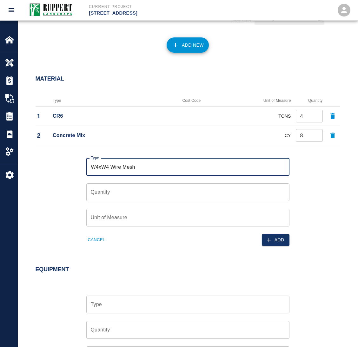
type input "W4xW4 Wire Mesh"
click at [117, 195] on input "Quantity" at bounding box center [187, 192] width 203 height 18
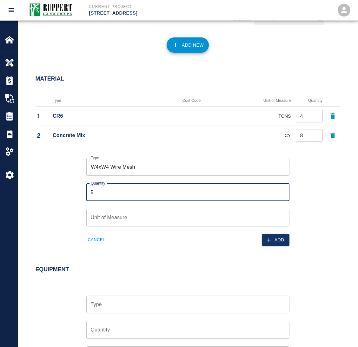
type input "5"
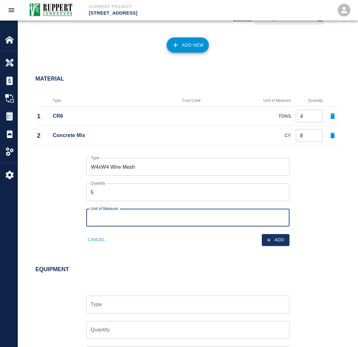
click at [130, 221] on input "Unit of Measure" at bounding box center [187, 218] width 203 height 18
type input "EA"
click at [271, 239] on icon "button" at bounding box center [269, 240] width 6 height 6
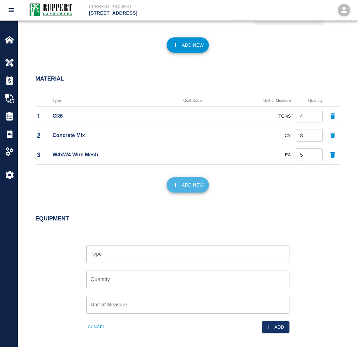
click at [172, 179] on button "Add New" at bounding box center [188, 184] width 42 height 15
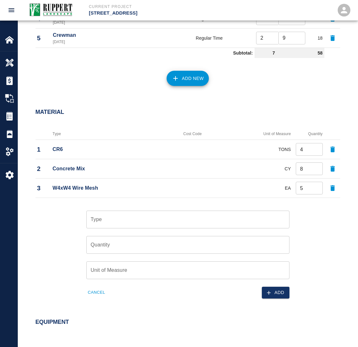
scroll to position [404, 0]
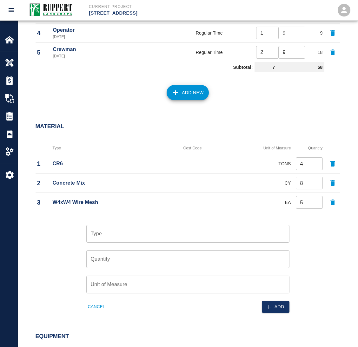
click at [102, 230] on input "Type" at bounding box center [187, 234] width 197 height 12
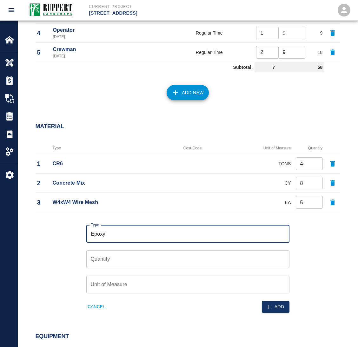
type input "Epoxy"
click at [118, 259] on input "Quantity" at bounding box center [187, 259] width 203 height 18
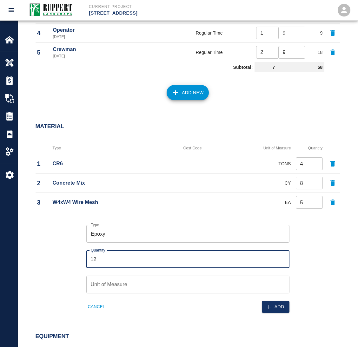
type input "12"
click at [96, 288] on input "Unit of Measure" at bounding box center [187, 285] width 203 height 18
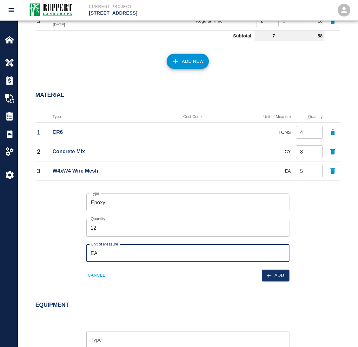
scroll to position [452, 0]
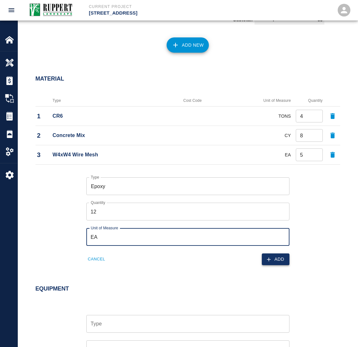
type input "EA"
click at [262, 259] on button "Add" at bounding box center [276, 260] width 28 height 12
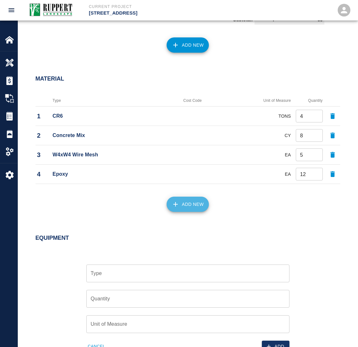
click at [168, 202] on button "Add New" at bounding box center [188, 204] width 42 height 15
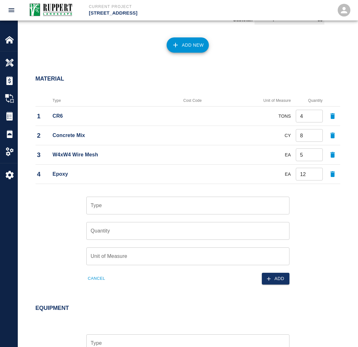
click at [123, 208] on input "Type" at bounding box center [187, 206] width 197 height 12
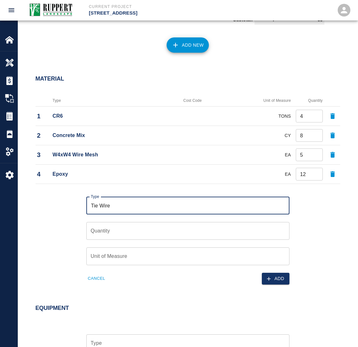
type input "Tie Wire"
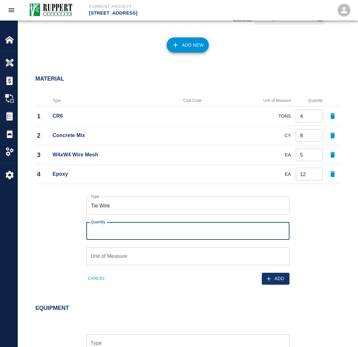
click at [105, 238] on input "Quantity" at bounding box center [187, 231] width 203 height 18
type input "1"
click at [107, 256] on input "Unit of Measure" at bounding box center [187, 257] width 203 height 18
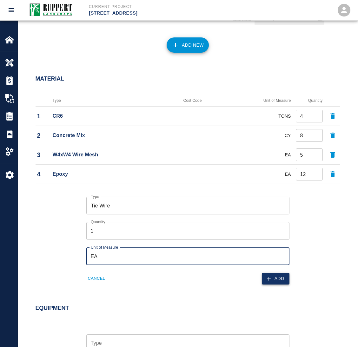
type input "EA"
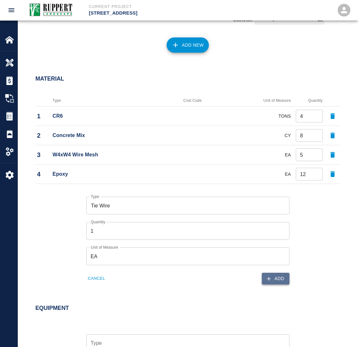
click at [266, 281] on icon "button" at bounding box center [269, 279] width 6 height 6
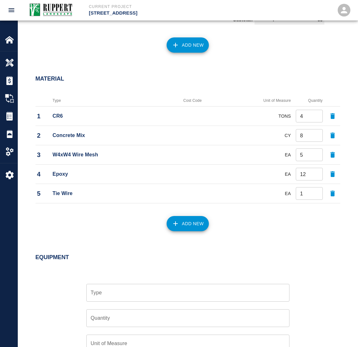
click at [184, 221] on button "Add New" at bounding box center [188, 223] width 42 height 15
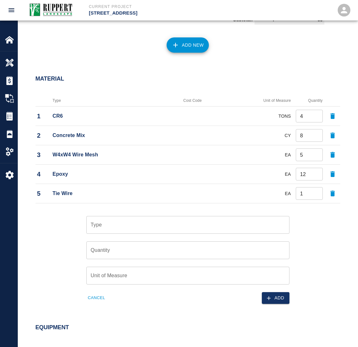
scroll to position [499, 0]
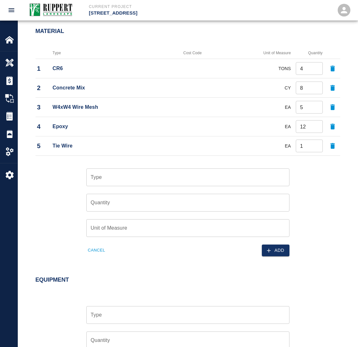
click at [99, 179] on input "Type" at bounding box center [187, 177] width 197 height 12
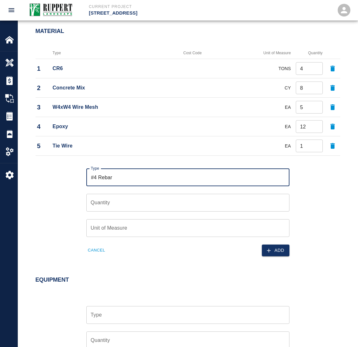
type input "#4 Rebar"
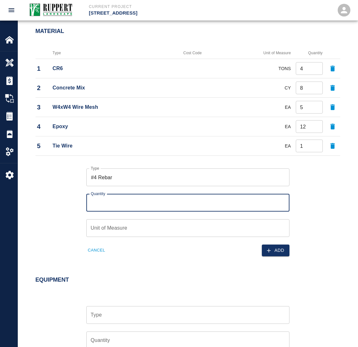
click at [105, 195] on div "Quantity Quantity" at bounding box center [187, 203] width 203 height 18
type input "6"
click at [99, 227] on input "Unit of Measure" at bounding box center [187, 228] width 203 height 18
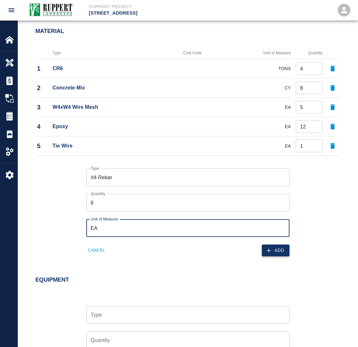
type input "EA"
click at [277, 247] on button "Add" at bounding box center [276, 251] width 28 height 12
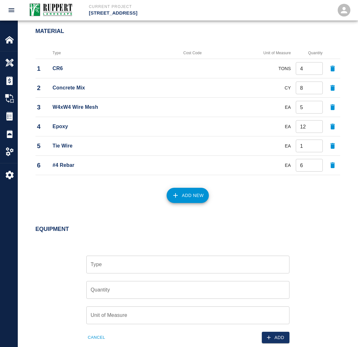
click at [192, 192] on button "Add New" at bounding box center [188, 195] width 42 height 15
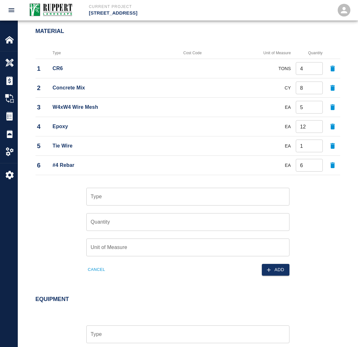
click at [136, 194] on input "Type" at bounding box center [187, 197] width 197 height 12
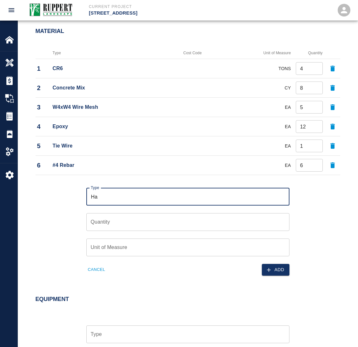
type input "H"
type input "Large Dump Truck + Dump Fee"
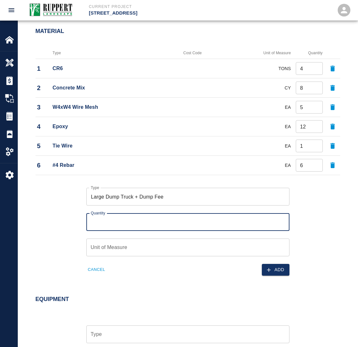
click at [134, 229] on input "Quantity" at bounding box center [187, 222] width 203 height 18
type input "8"
click at [129, 250] on input "Unit of Measure" at bounding box center [187, 248] width 203 height 18
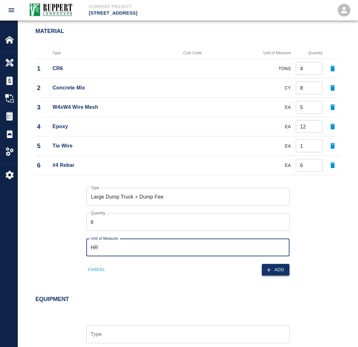
type input "HR"
click at [271, 270] on icon "button" at bounding box center [269, 270] width 6 height 6
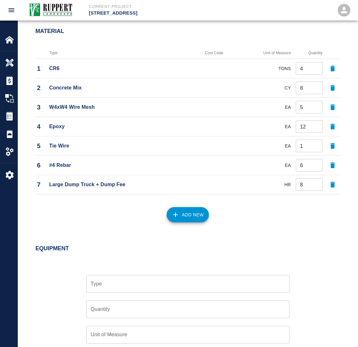
click at [180, 214] on button "Add New" at bounding box center [188, 214] width 42 height 15
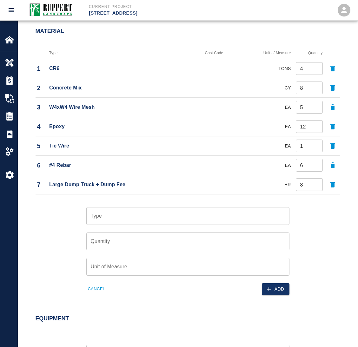
click at [180, 214] on input "Type" at bounding box center [187, 216] width 197 height 12
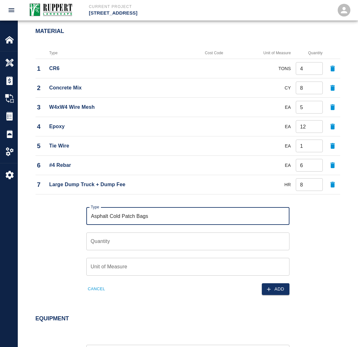
type input "Asphalt Cold Patch Bags"
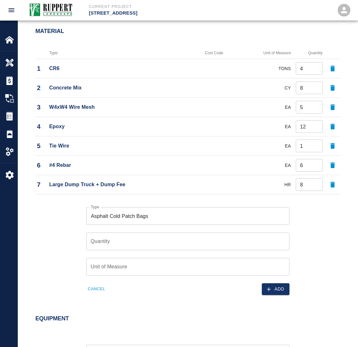
click at [145, 233] on div "Quantity Quantity" at bounding box center [184, 237] width 211 height 25
click at [139, 237] on input "Quantity" at bounding box center [187, 242] width 203 height 18
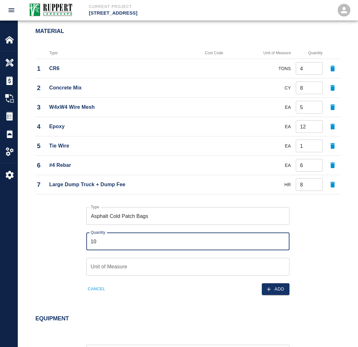
type input "10"
click at [126, 269] on input "Unit of Measure" at bounding box center [187, 267] width 203 height 18
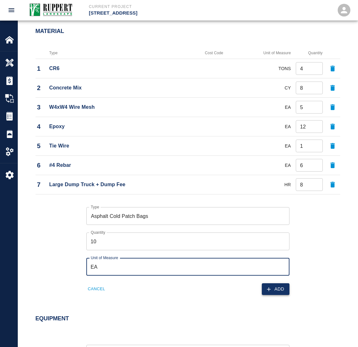
type input "EA"
click at [279, 287] on button "Add" at bounding box center [276, 289] width 28 height 12
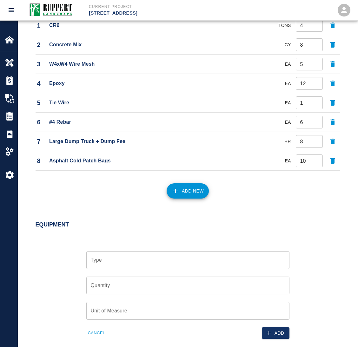
scroll to position [587, 0]
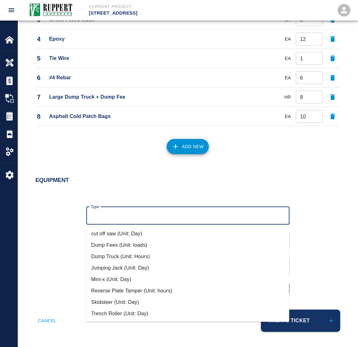
click at [111, 214] on input "Type" at bounding box center [187, 216] width 197 height 12
type input "F"
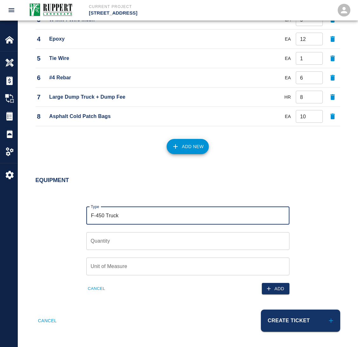
type input "F-450 Truck"
click at [90, 239] on input "Quantity" at bounding box center [187, 241] width 203 height 18
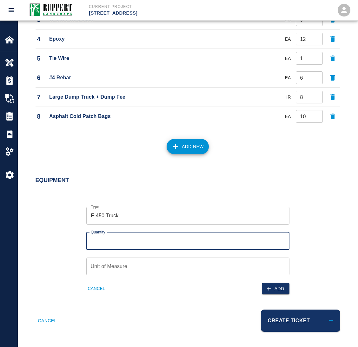
click at [109, 242] on input "Quantity" at bounding box center [187, 241] width 203 height 18
type input "1"
click at [109, 262] on div "Unit of Measure Unit of Measure" at bounding box center [187, 267] width 203 height 18
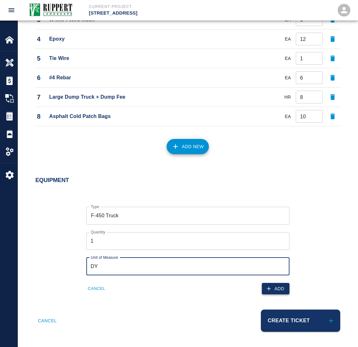
type input "DY"
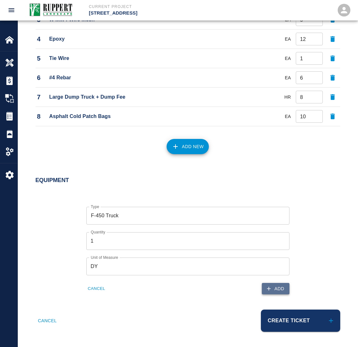
click at [268, 287] on icon "button" at bounding box center [269, 289] width 6 height 6
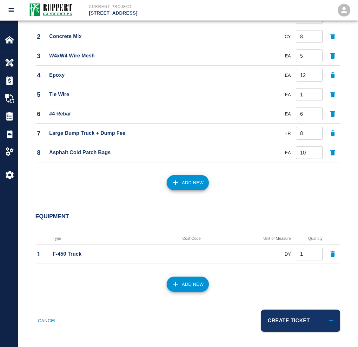
click at [187, 283] on button "Add New" at bounding box center [188, 284] width 42 height 15
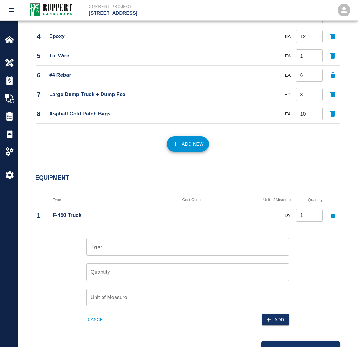
scroll to position [621, 0]
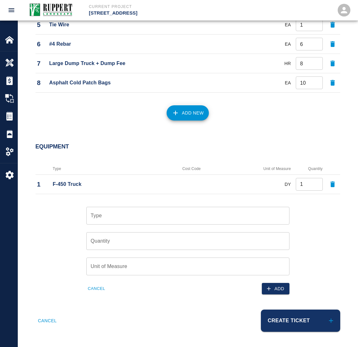
click at [104, 213] on input "Type" at bounding box center [187, 216] width 197 height 12
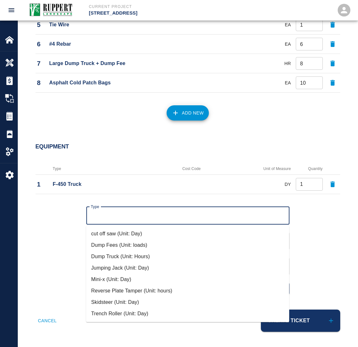
click at [110, 275] on li "Mini-x (Unit: Day)" at bounding box center [187, 279] width 203 height 11
type input "Mini-x (Unit: Day)"
type input "Day"
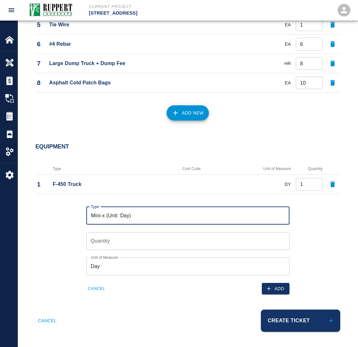
click at [105, 244] on input "Quantity" at bounding box center [187, 241] width 203 height 18
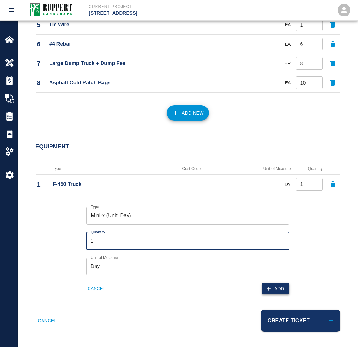
type input "1"
click at [270, 291] on icon "button" at bounding box center [269, 289] width 6 height 6
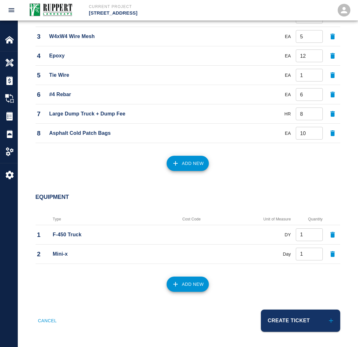
scroll to position [571, 0]
click at [193, 284] on button "Add New" at bounding box center [188, 284] width 42 height 15
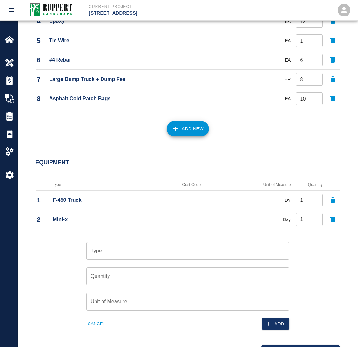
scroll to position [641, 0]
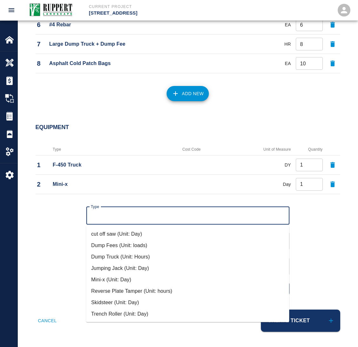
click at [121, 214] on input "Type" at bounding box center [187, 216] width 197 height 12
click at [118, 264] on li "Jumping Jack (Unit: Day)" at bounding box center [187, 268] width 203 height 11
type input "Jumping Jack (Unit: Day)"
type input "Day"
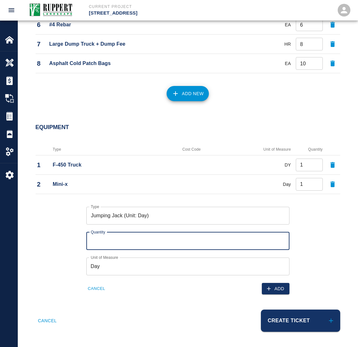
click at [114, 241] on input "Quantity" at bounding box center [187, 241] width 203 height 18
type input "1"
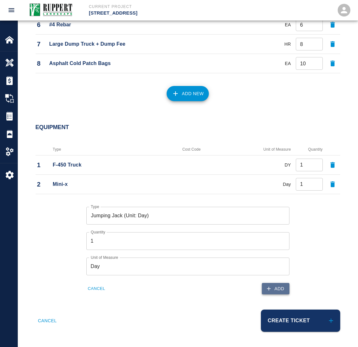
click at [262, 285] on button "Add" at bounding box center [276, 289] width 28 height 12
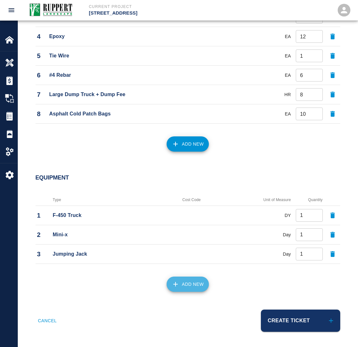
click at [174, 280] on button "Add New" at bounding box center [188, 284] width 42 height 15
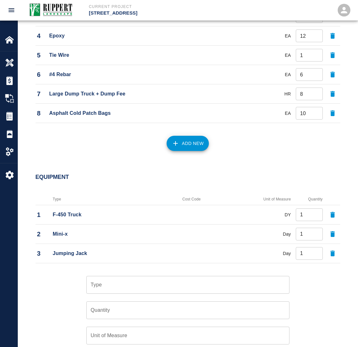
click at [118, 282] on input "Type" at bounding box center [187, 285] width 197 height 12
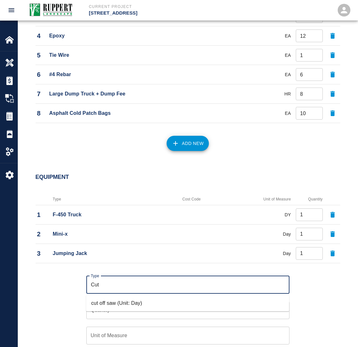
click at [109, 303] on li "cut off saw (Unit: Day)" at bounding box center [187, 303] width 203 height 11
type input "cut off saw (Unit: Day)"
type input "Day"
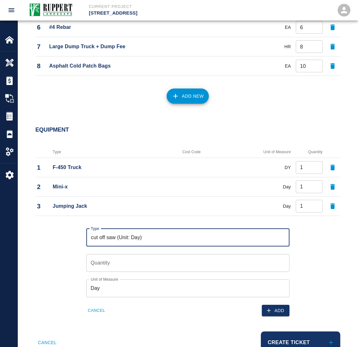
scroll to position [638, 0]
type input "cut off saw (Unit: Day)"
click at [104, 259] on div "Quantity Quantity" at bounding box center [187, 263] width 203 height 18
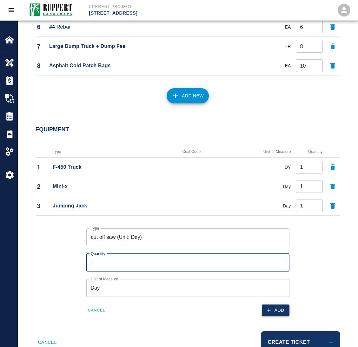
type input "1"
click at [275, 314] on button "Add" at bounding box center [276, 311] width 28 height 12
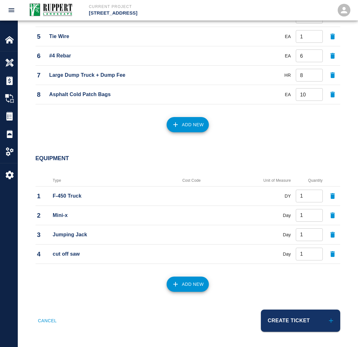
scroll to position [610, 0]
click at [196, 288] on button "Add New" at bounding box center [188, 284] width 42 height 15
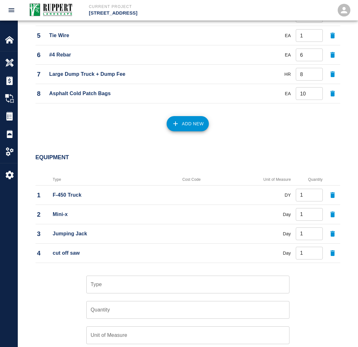
click at [155, 287] on input "Type" at bounding box center [187, 285] width 197 height 12
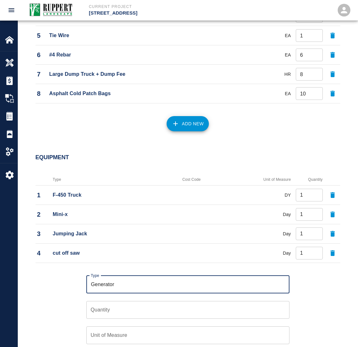
type input "Generator"
click at [116, 318] on input "Quantity" at bounding box center [187, 310] width 203 height 18
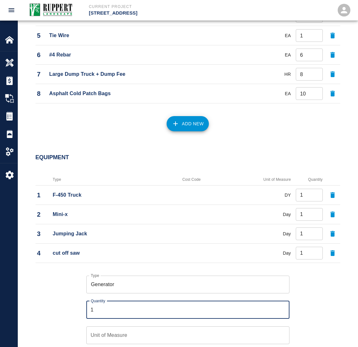
type input "1"
click at [121, 337] on input "Unit of Measure" at bounding box center [187, 336] width 203 height 18
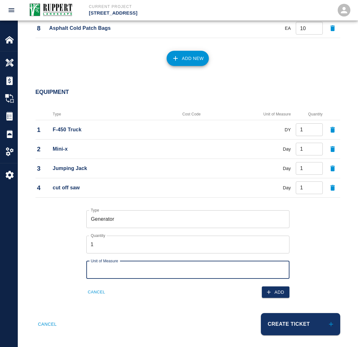
scroll to position [680, 0]
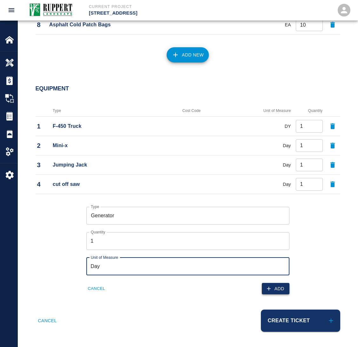
type input "Day"
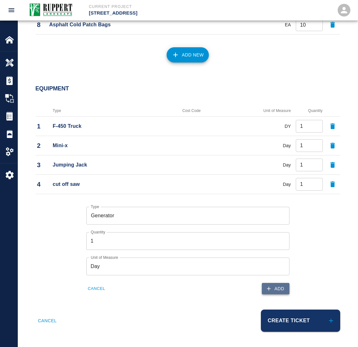
click at [267, 288] on icon "button" at bounding box center [269, 289] width 6 height 6
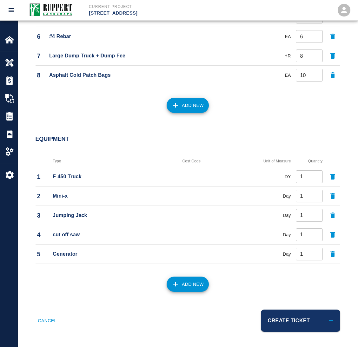
click at [182, 278] on button "Add New" at bounding box center [188, 284] width 42 height 15
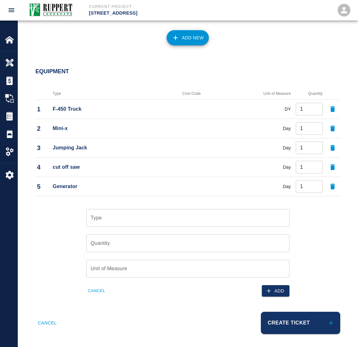
scroll to position [699, 0]
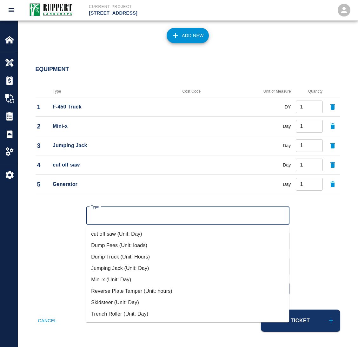
click at [121, 214] on input "Type" at bounding box center [187, 216] width 197 height 12
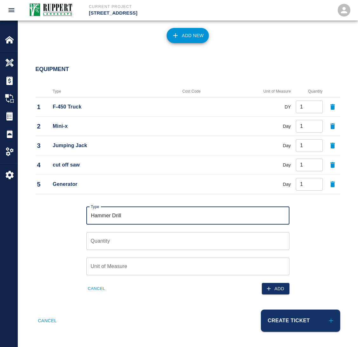
type input "Hammer Drill"
click at [109, 236] on input "Quantity" at bounding box center [187, 241] width 203 height 18
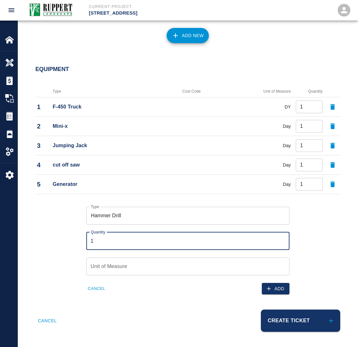
type input "1"
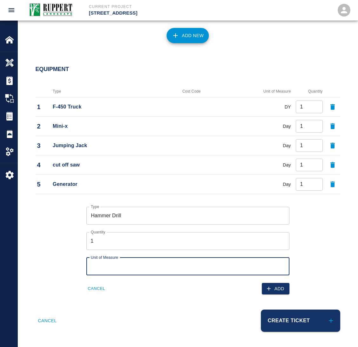
click at [102, 266] on input "Unit of Measure" at bounding box center [187, 267] width 203 height 18
type input "Day"
click at [279, 288] on button "Add" at bounding box center [276, 289] width 28 height 12
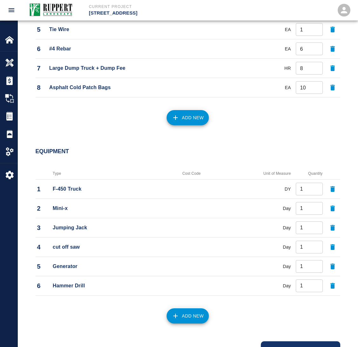
scroll to position [648, 0]
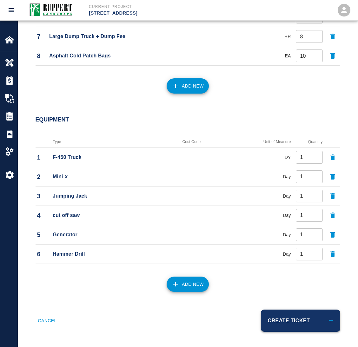
click at [289, 316] on button "Create Ticket" at bounding box center [300, 321] width 79 height 22
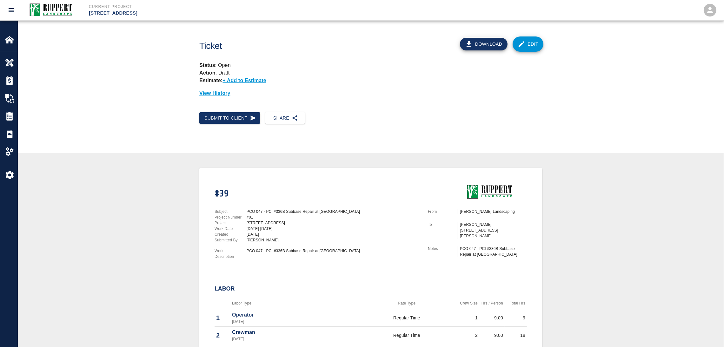
click at [535, 47] on link "Edit" at bounding box center [528, 43] width 31 height 15
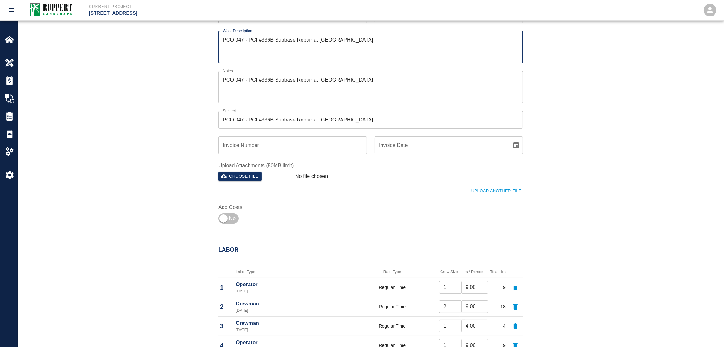
scroll to position [95, 0]
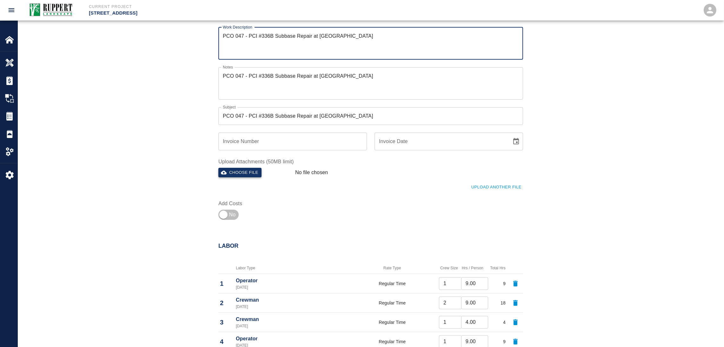
click at [241, 174] on button "Choose file" at bounding box center [239, 173] width 43 height 10
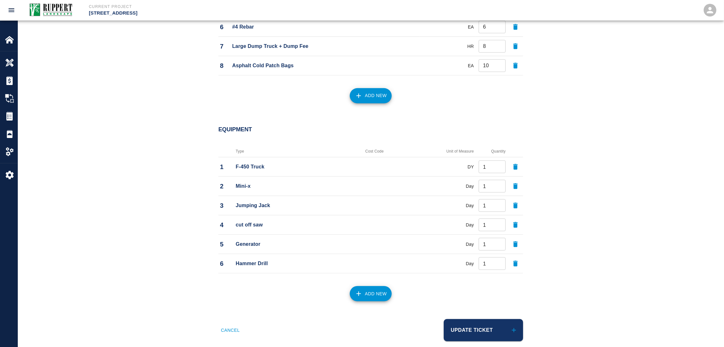
scroll to position [649, 0]
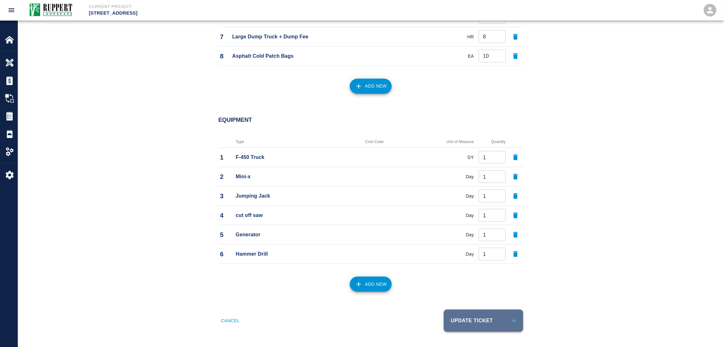
click at [466, 327] on button "Update Ticket" at bounding box center [483, 321] width 79 height 22
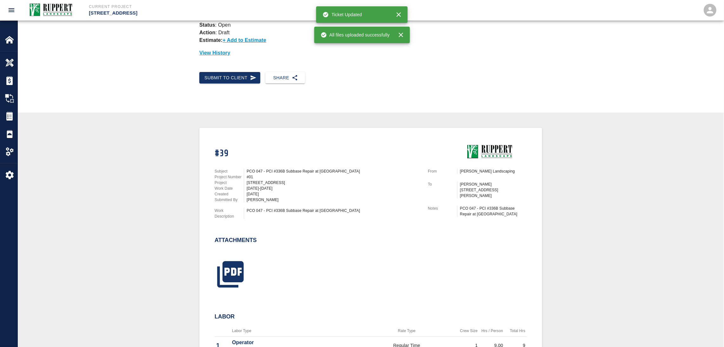
scroll to position [95, 0]
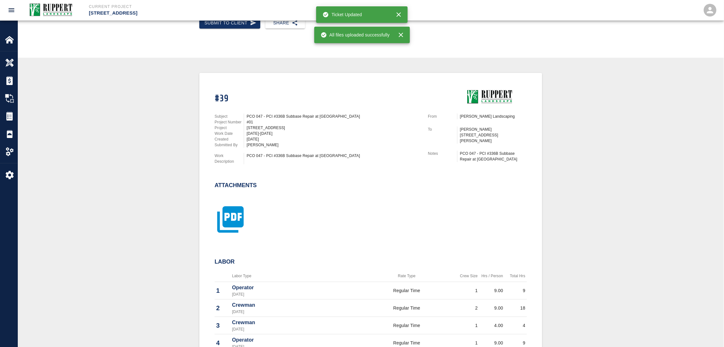
click at [238, 209] on icon "button" at bounding box center [230, 219] width 26 height 26
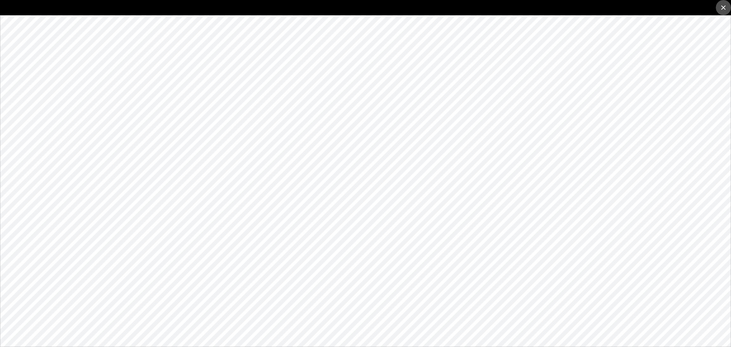
click at [721, 9] on icon "close" at bounding box center [724, 8] width 8 height 8
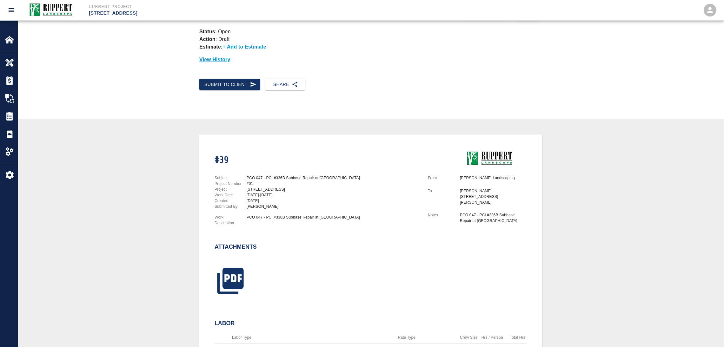
scroll to position [0, 0]
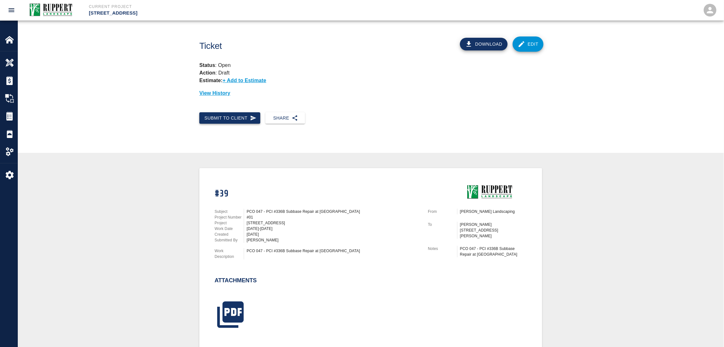
click at [232, 117] on button "Submit to Client" at bounding box center [229, 118] width 61 height 12
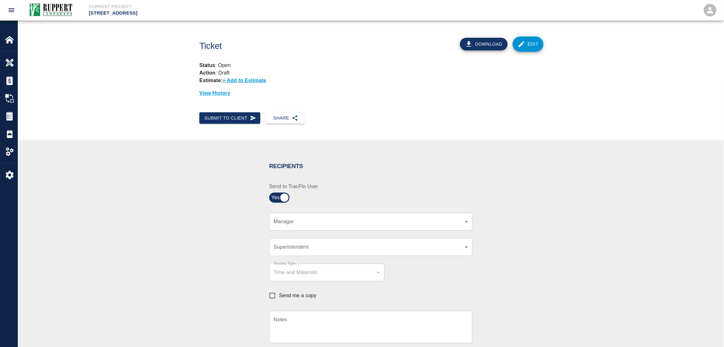
click at [274, 216] on div "​ Manager" at bounding box center [370, 222] width 203 height 18
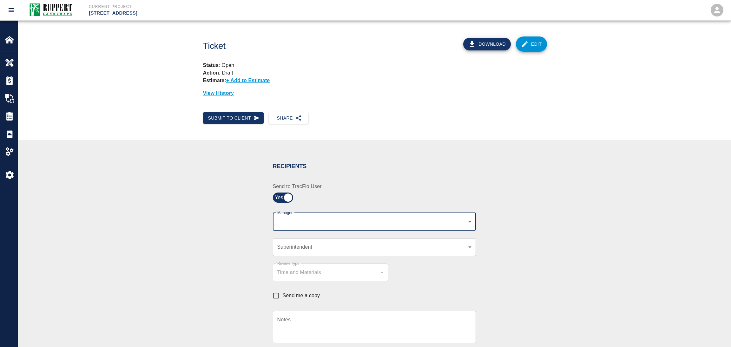
click at [280, 222] on body "Current Project [STREET_ADDRESS] Home [STREET_ADDRESS] Overview Estimates Chang…" at bounding box center [365, 173] width 731 height 347
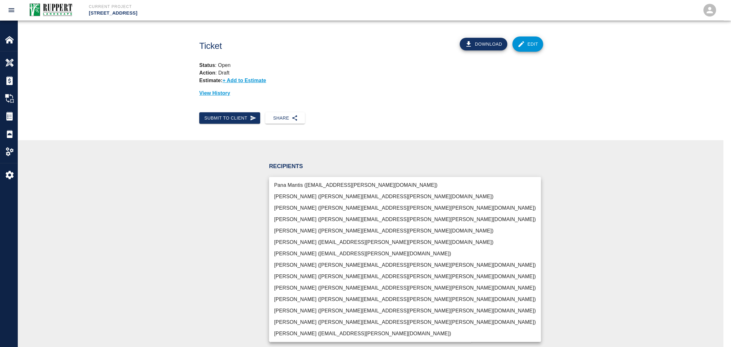
click at [295, 278] on li "[PERSON_NAME] ([PERSON_NAME][EMAIL_ADDRESS][PERSON_NAME][PERSON_NAME][DOMAIN_NA…" at bounding box center [405, 276] width 272 height 11
type input "2f12b660-8461-4aa0-8542-e8ed6280ba1a"
click at [222, 261] on div at bounding box center [365, 173] width 731 height 347
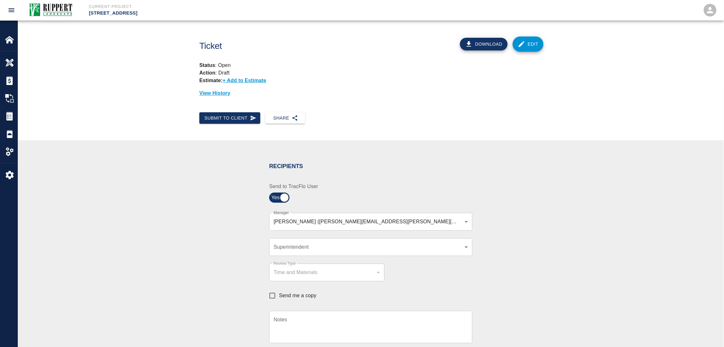
click at [294, 240] on div "​ Superintendent" at bounding box center [370, 247] width 203 height 18
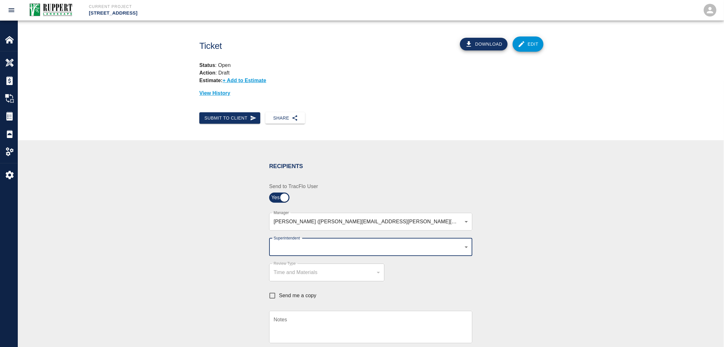
click at [293, 248] on body "Current Project [STREET_ADDRESS] Home [STREET_ADDRESS] Overview Estimates Chang…" at bounding box center [362, 173] width 724 height 347
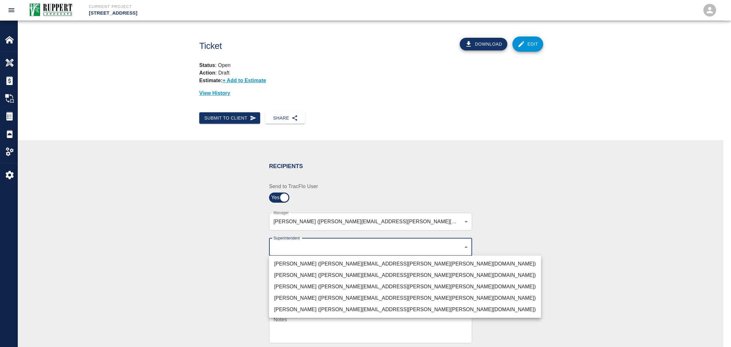
click at [295, 284] on li "[PERSON_NAME] ([PERSON_NAME][EMAIL_ADDRESS][PERSON_NAME][PERSON_NAME][DOMAIN_NA…" at bounding box center [405, 286] width 272 height 11
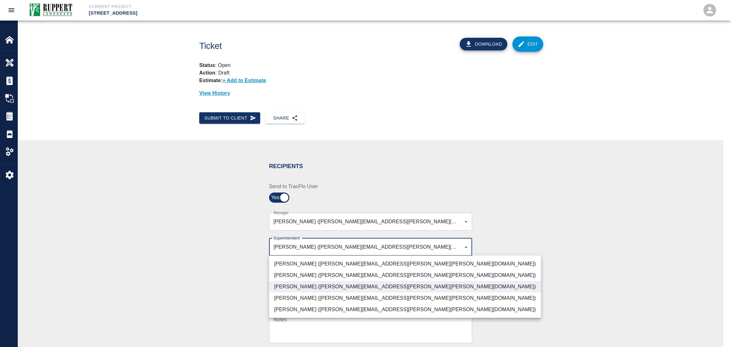
click at [310, 308] on li "[PERSON_NAME] ([PERSON_NAME][EMAIL_ADDRESS][PERSON_NAME][PERSON_NAME][DOMAIN_NA…" at bounding box center [405, 309] width 272 height 11
type input "32bad40b-bb12-40c1-a9d7-1de55074e5d0,7c2507a8-ef81-45d4-990a-124409cb20d6"
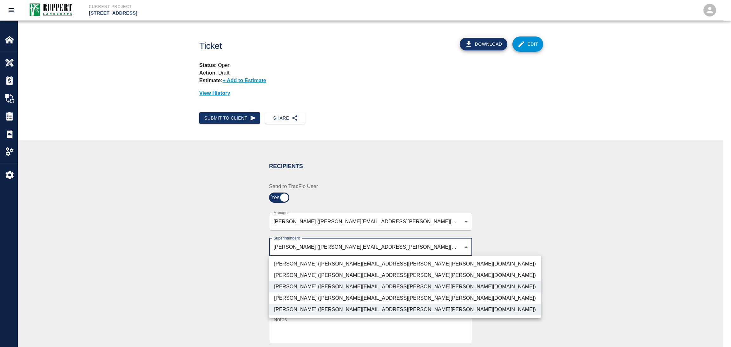
click at [541, 252] on div at bounding box center [365, 173] width 731 height 347
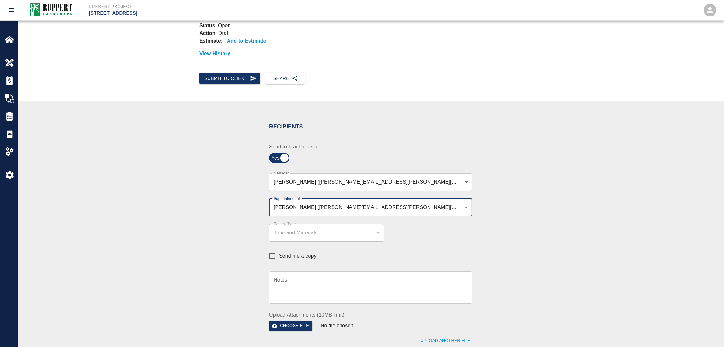
scroll to position [95, 0]
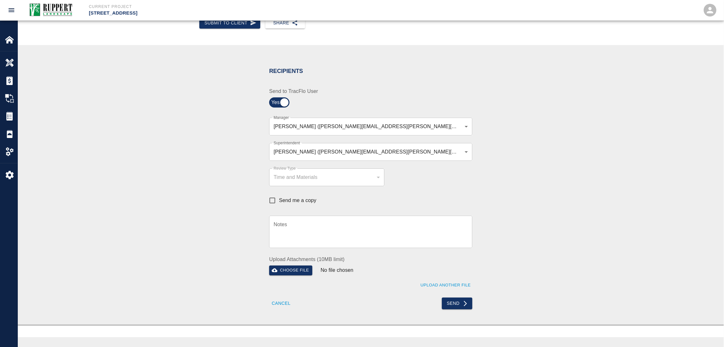
click at [324, 220] on div "x Notes" at bounding box center [370, 232] width 203 height 32
paste textarea "PCO 047 - PCI #336B Subbase Repair at [GEOGRAPHIC_DATA]"
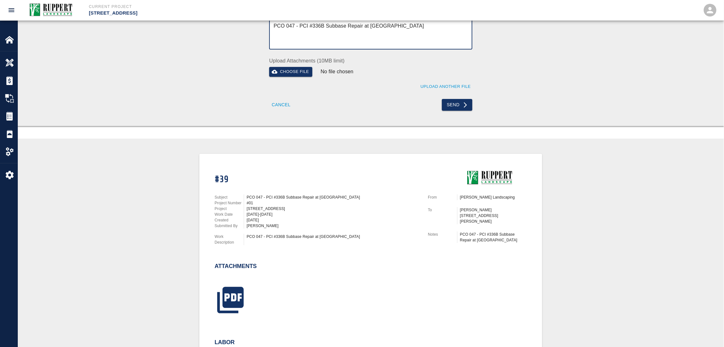
scroll to position [346, 0]
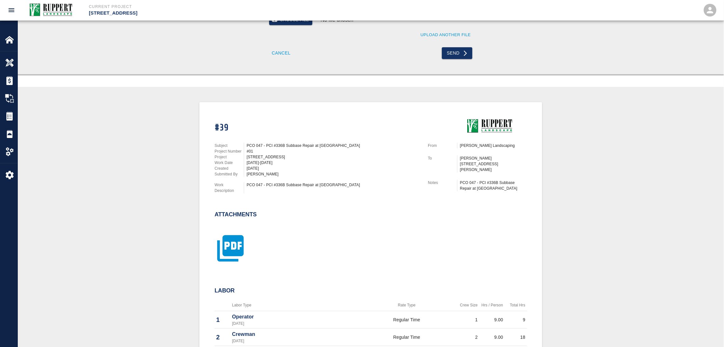
type textarea "PCO 047 - PCI #336B Subbase Repair at [GEOGRAPHIC_DATA]"
click at [238, 239] on icon "button" at bounding box center [230, 248] width 26 height 26
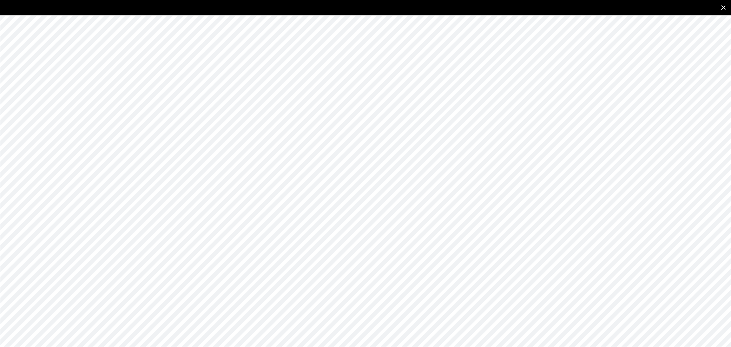
click at [721, 8] on icon "close" at bounding box center [724, 8] width 8 height 8
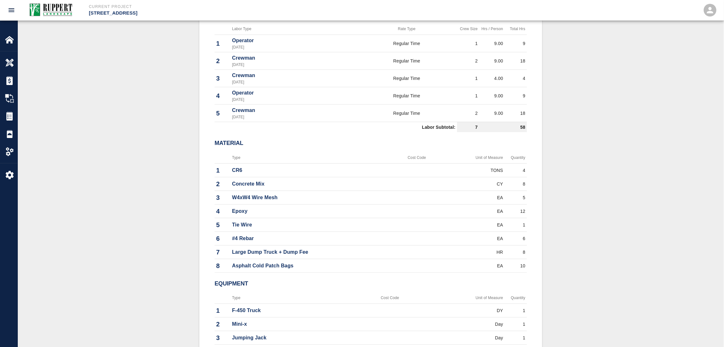
scroll to position [488, 0]
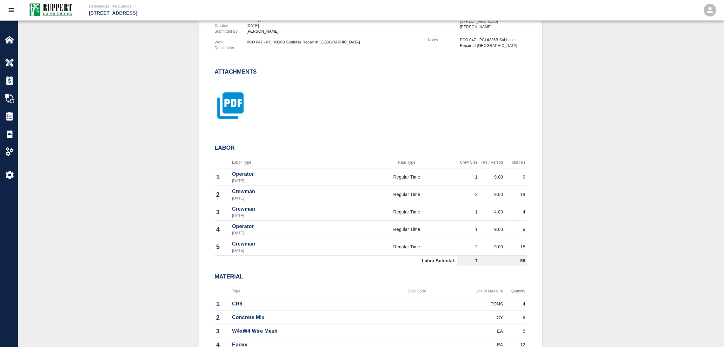
click at [242, 103] on icon "button" at bounding box center [230, 106] width 26 height 26
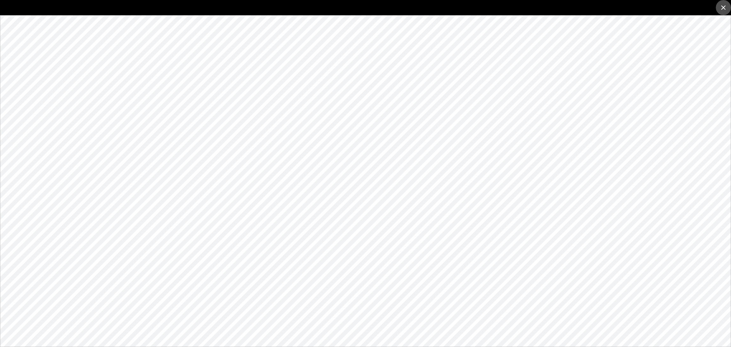
click at [724, 4] on icon "close" at bounding box center [724, 8] width 8 height 8
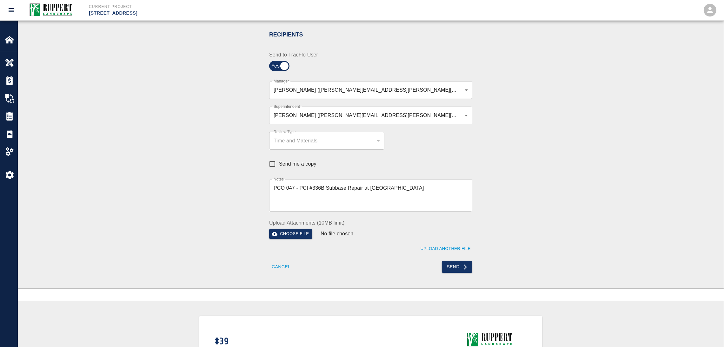
scroll to position [190, 0]
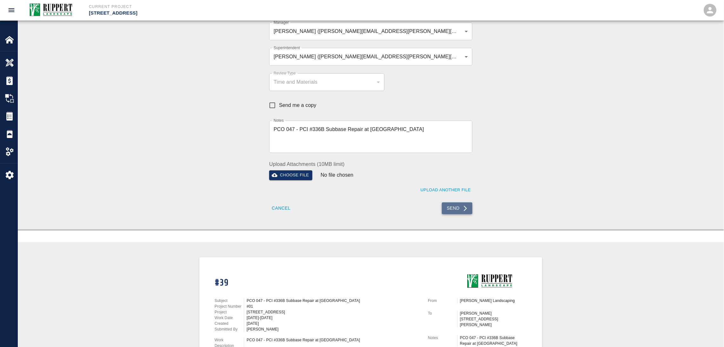
click at [456, 206] on button "Send" at bounding box center [457, 208] width 31 height 12
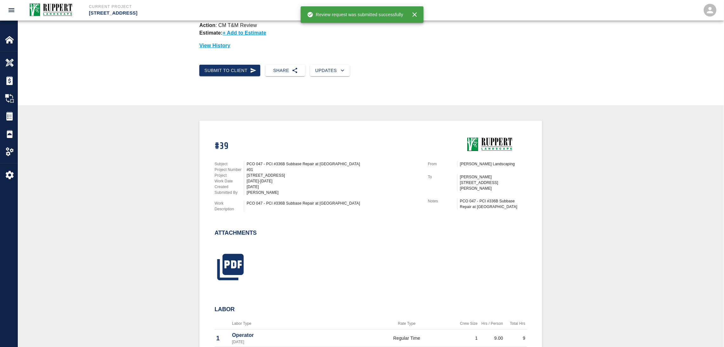
scroll to position [0, 0]
